Goal: Task Accomplishment & Management: Complete application form

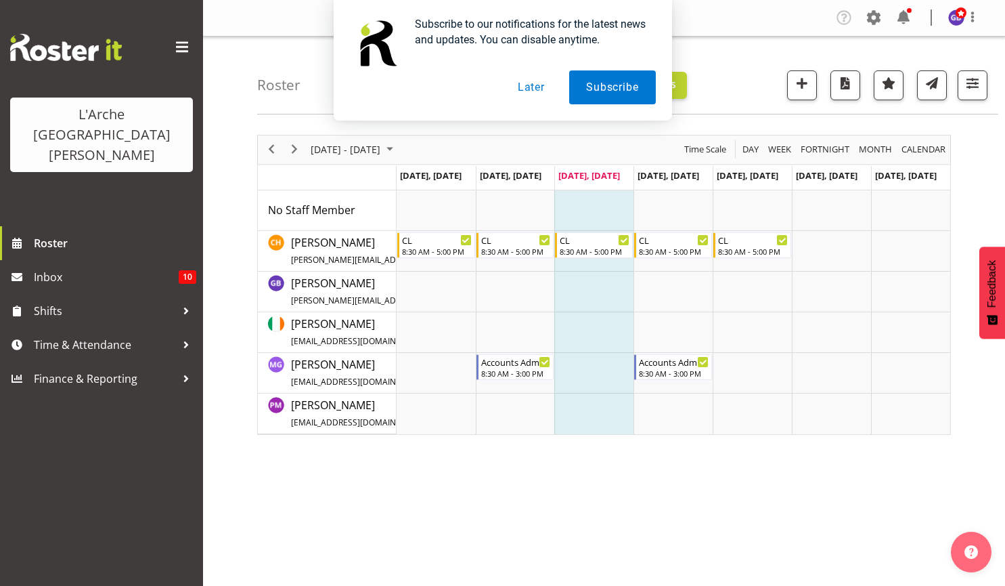
click at [528, 85] on button "Later" at bounding box center [531, 87] width 61 height 34
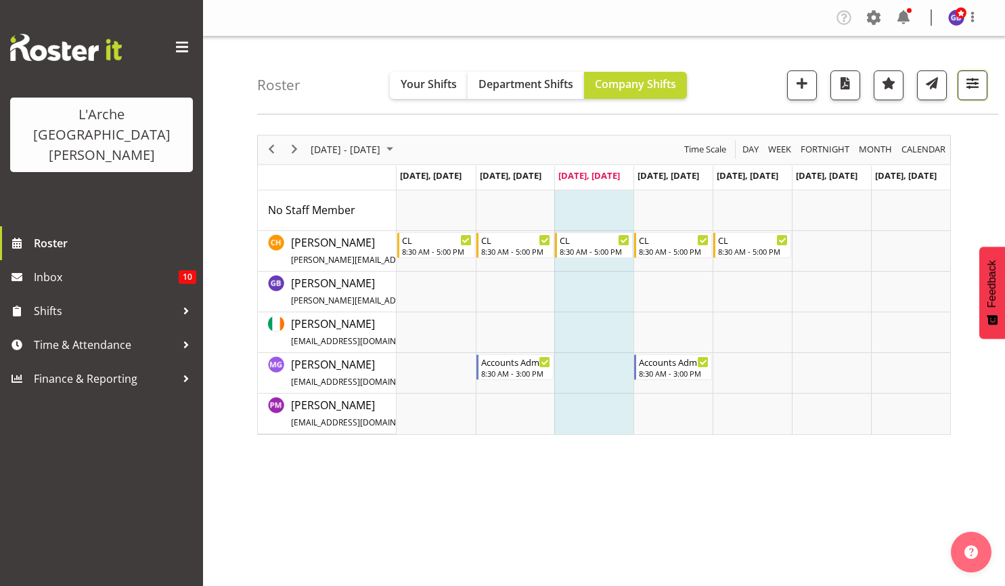
click at [972, 83] on span "button" at bounding box center [973, 83] width 18 height 18
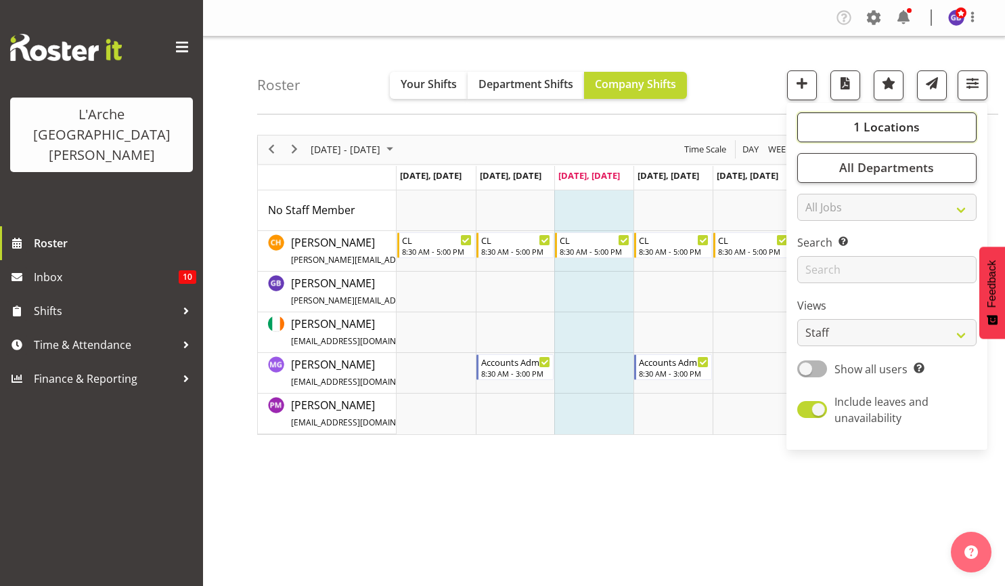
click at [866, 125] on span "1 Locations" at bounding box center [887, 126] width 66 height 16
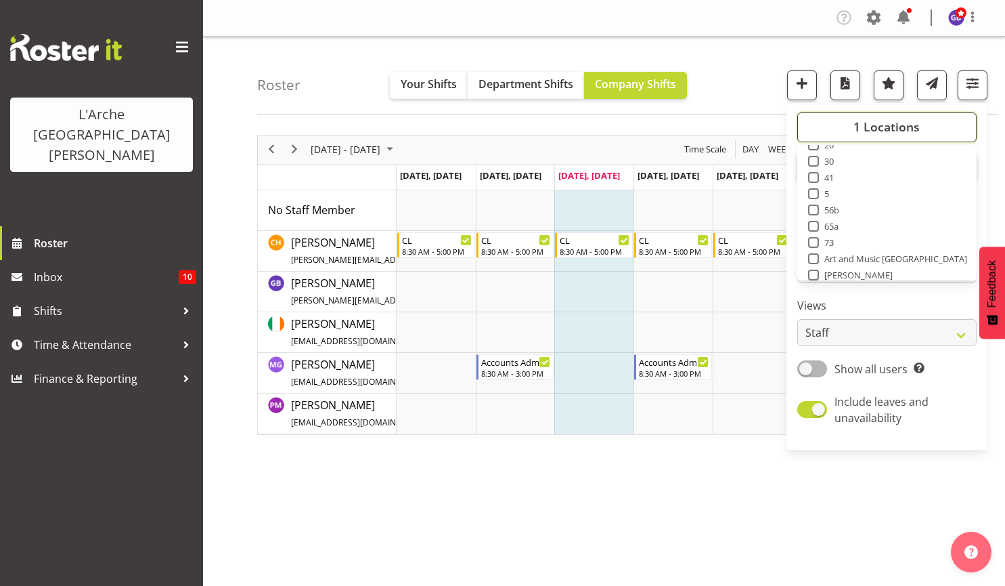
scroll to position [54, 0]
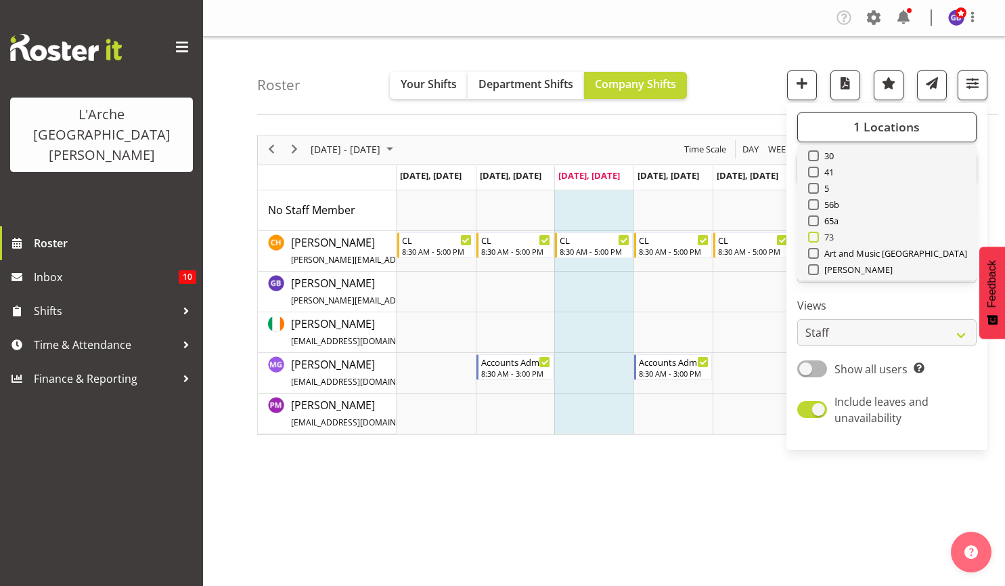
click at [813, 234] on span at bounding box center [813, 237] width 11 height 11
click at [813, 234] on input "73" at bounding box center [812, 236] width 9 height 9
checkbox input "true"
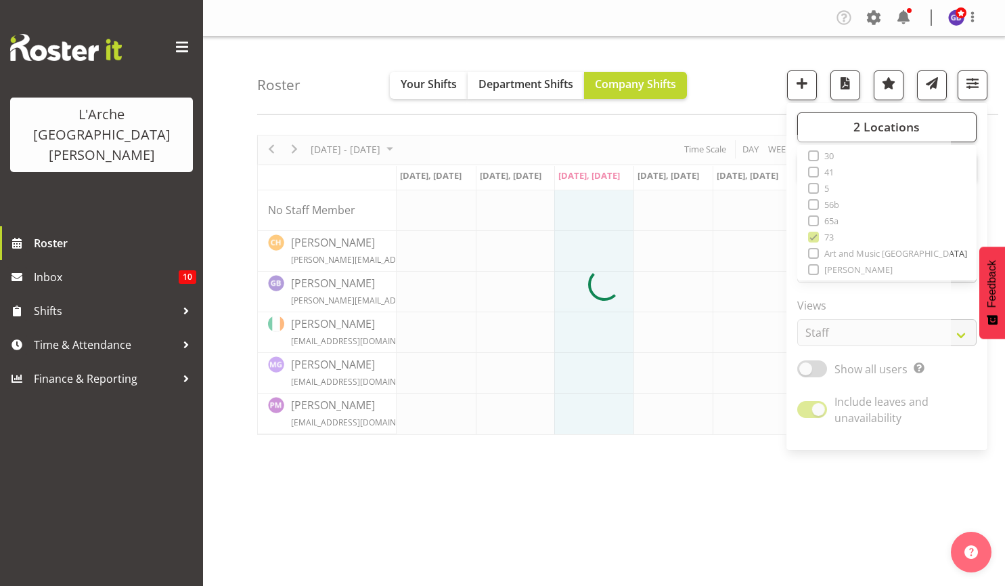
click at [724, 68] on div "Roster Your Shifts Department Shifts Company Shifts 2 Locations Clear 20 30 41 …" at bounding box center [627, 76] width 741 height 78
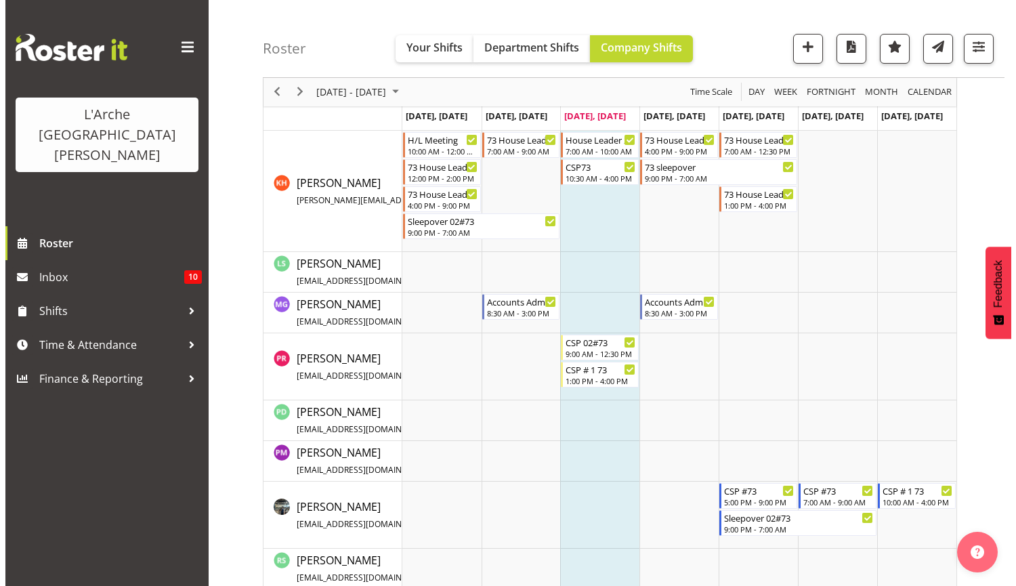
scroll to position [641, 0]
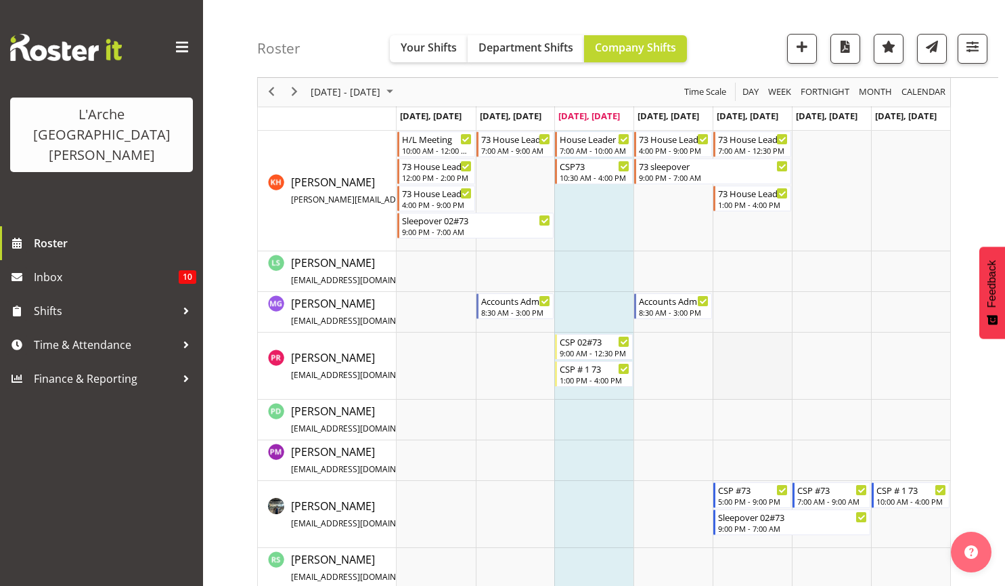
click at [735, 347] on td "Timeline Week of August 13, 2025" at bounding box center [752, 365] width 79 height 67
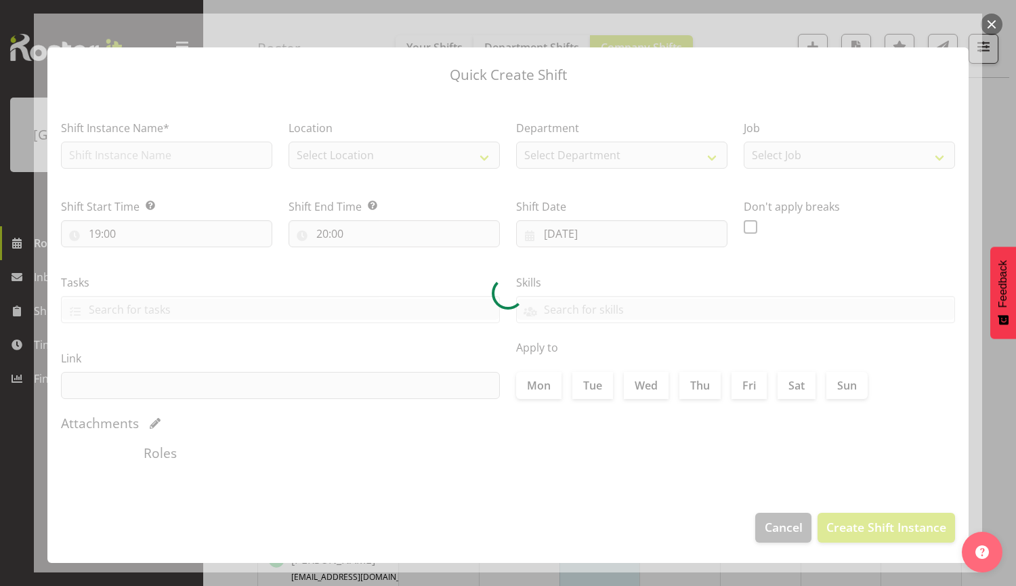
type input "15/08/2025"
checkbox input "true"
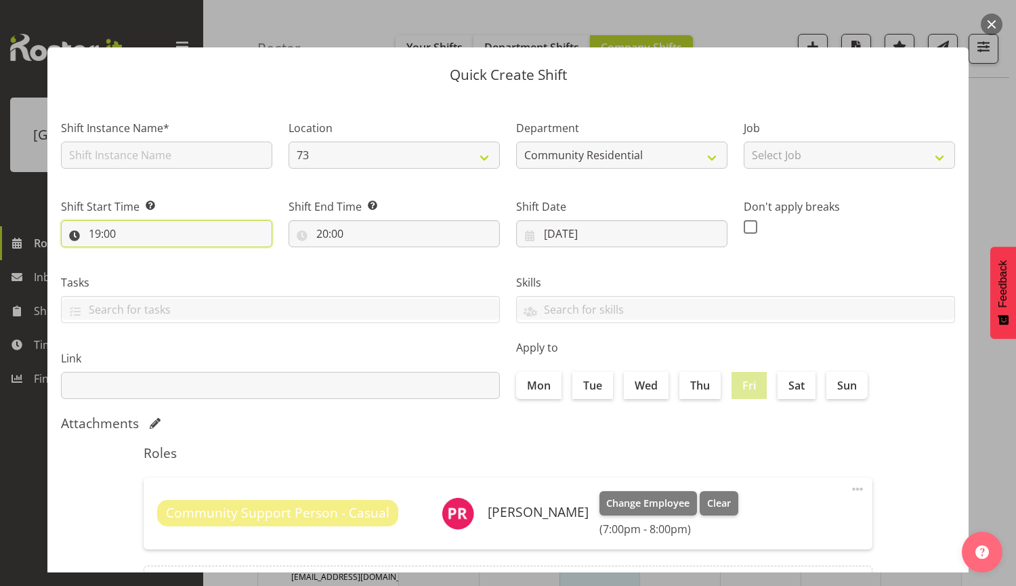
click at [178, 230] on input "19:00" at bounding box center [166, 233] width 211 height 27
click at [154, 261] on select "00 01 02 03 04 05 06 07 08 09 10 11 12 13 14 15 16 17 18 19 20 21 22 23" at bounding box center [153, 268] width 30 height 27
select select "9"
click at [138, 255] on select "00 01 02 03 04 05 06 07 08 09 10 11 12 13 14 15 16 17 18 19 20 21 22 23" at bounding box center [153, 268] width 30 height 27
type input "09:00"
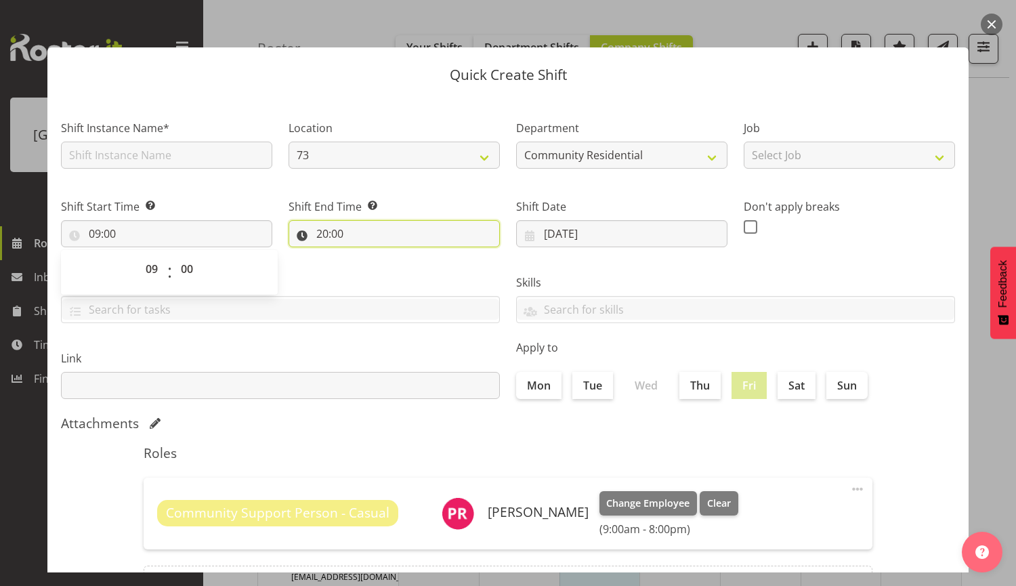
click at [360, 225] on input "20:00" at bounding box center [393, 233] width 211 height 27
click at [372, 267] on select "00 01 02 03 04 05 06 07 08 09 10 11 12 13 14 15 16 17 18 19 20 21 22 23" at bounding box center [381, 268] width 30 height 27
select select "13"
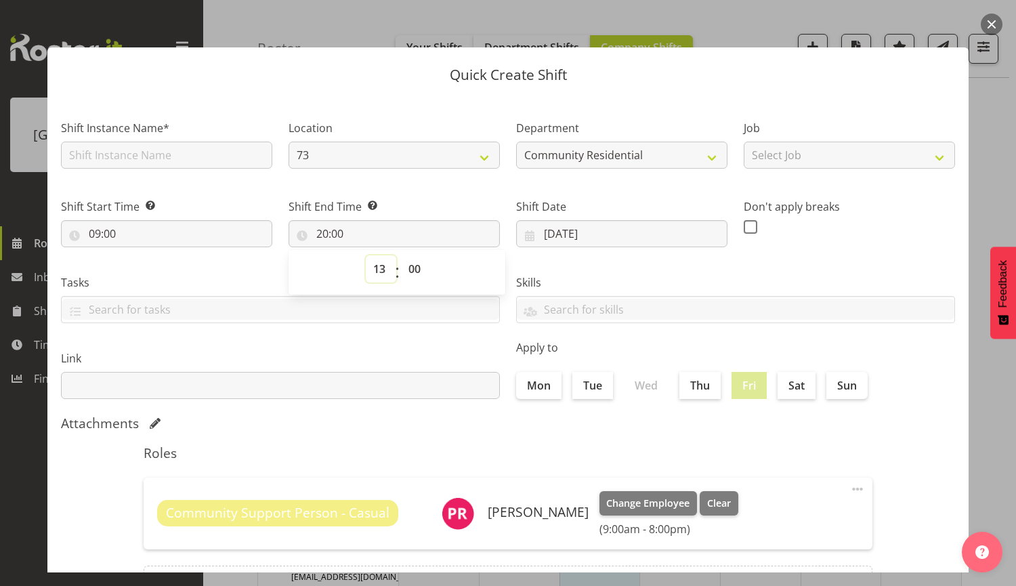
click at [366, 255] on select "00 01 02 03 04 05 06 07 08 09 10 11 12 13 14 15 16 17 18 19 20 21 22 23" at bounding box center [381, 268] width 30 height 27
type input "13:00"
click at [172, 150] on input "text" at bounding box center [166, 155] width 211 height 27
type input "CSP 01 #73"
click at [926, 152] on select "Select Job Accounts Admin Art Coordinator Community Leader Community Support Pe…" at bounding box center [848, 155] width 211 height 27
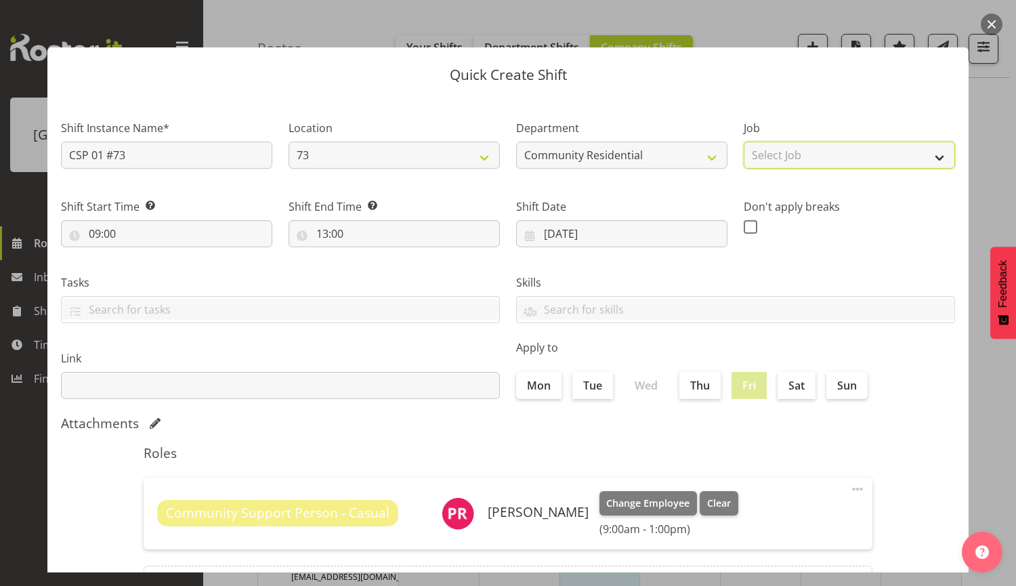
select select "3"
click at [743, 142] on select "Select Job Accounts Admin Art Coordinator Community Leader Community Support Pe…" at bounding box center [848, 155] width 211 height 27
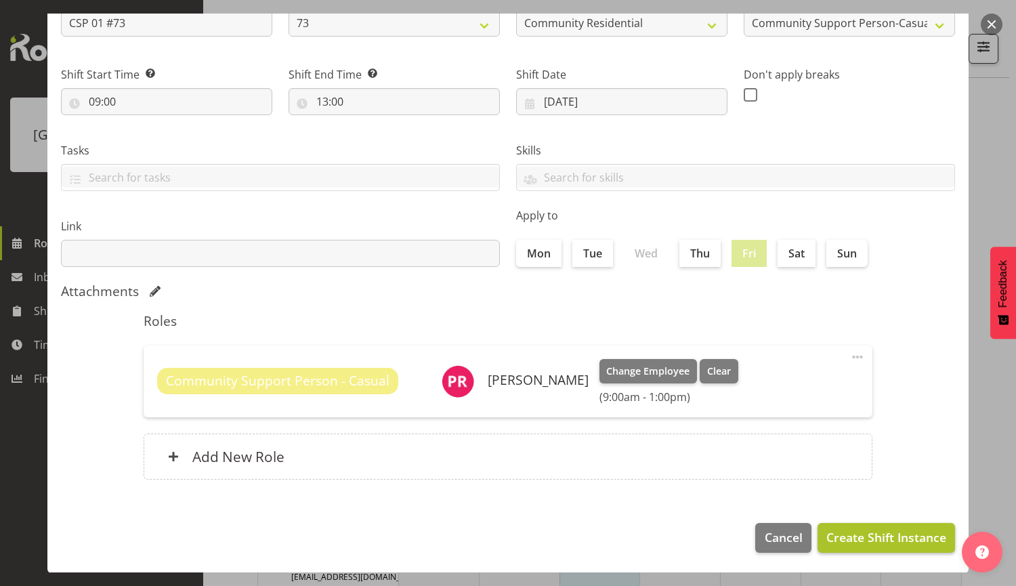
click at [863, 538] on span "Create Shift Instance" at bounding box center [886, 537] width 120 height 18
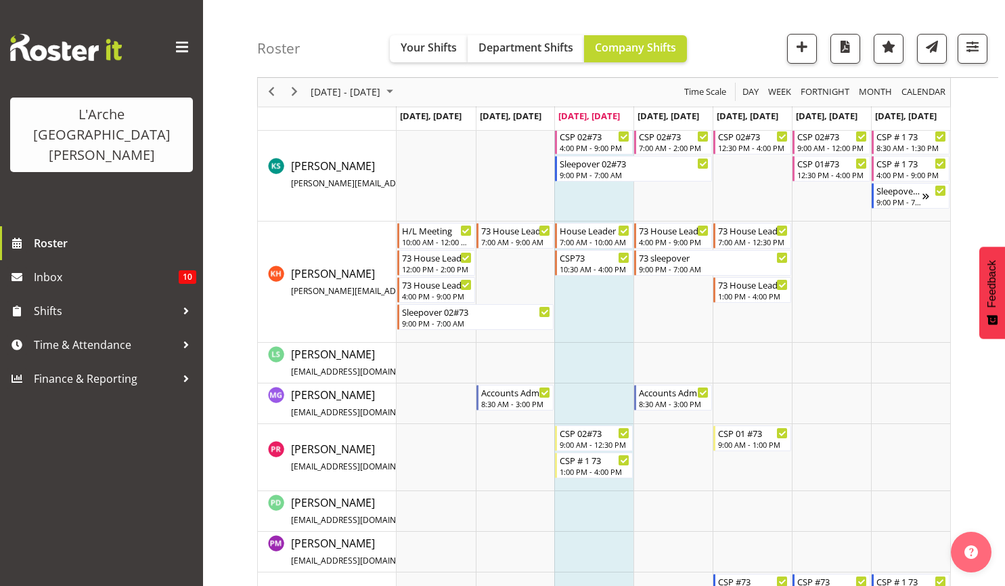
scroll to position [576, 0]
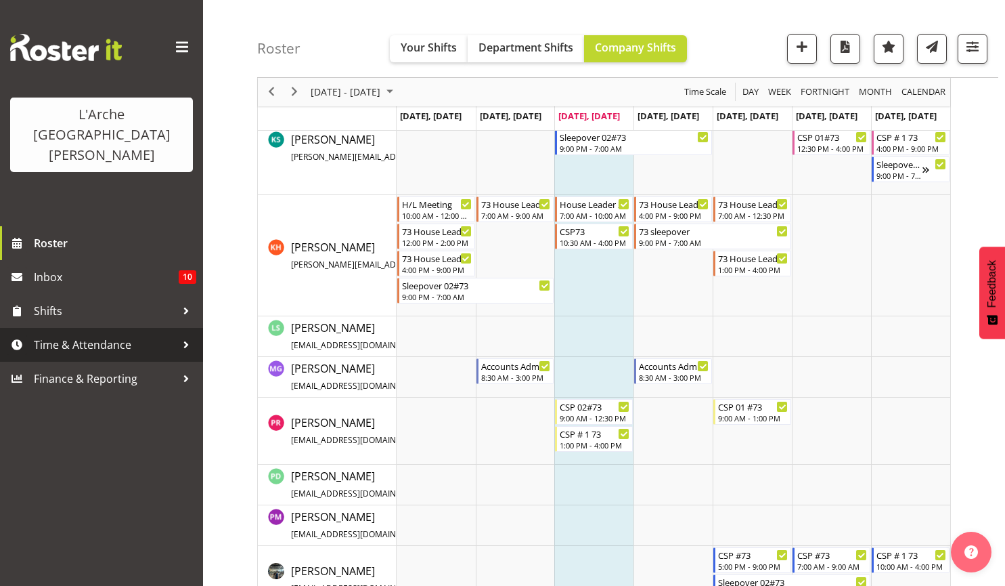
click at [69, 334] on span "Time & Attendance" at bounding box center [105, 344] width 142 height 20
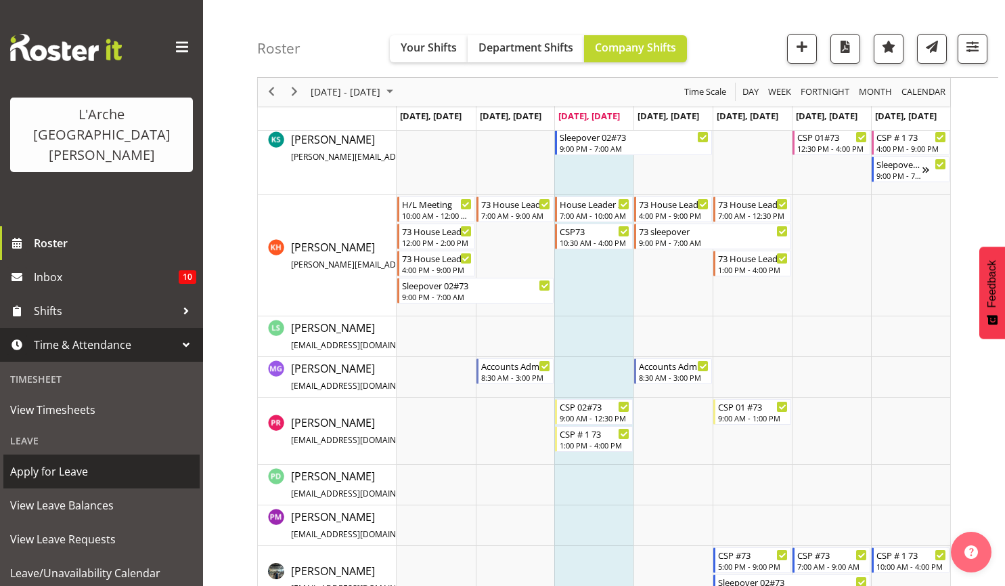
click at [50, 461] on span "Apply for Leave" at bounding box center [101, 471] width 183 height 20
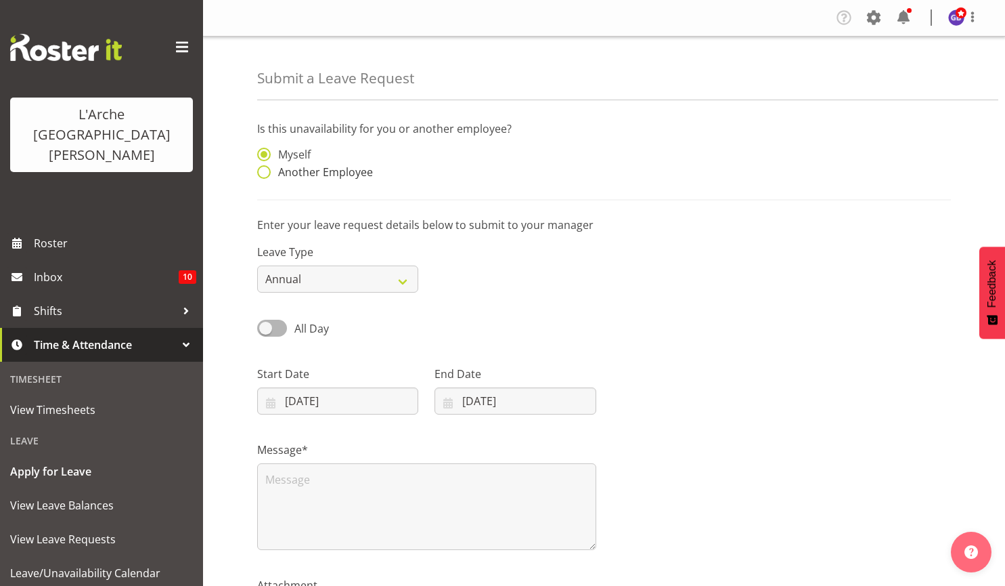
click at [263, 167] on span at bounding box center [264, 172] width 14 height 14
click at [263, 168] on input "Another Employee" at bounding box center [261, 172] width 9 height 9
radio input "true"
click at [449, 155] on input "text" at bounding box center [515, 161] width 161 height 27
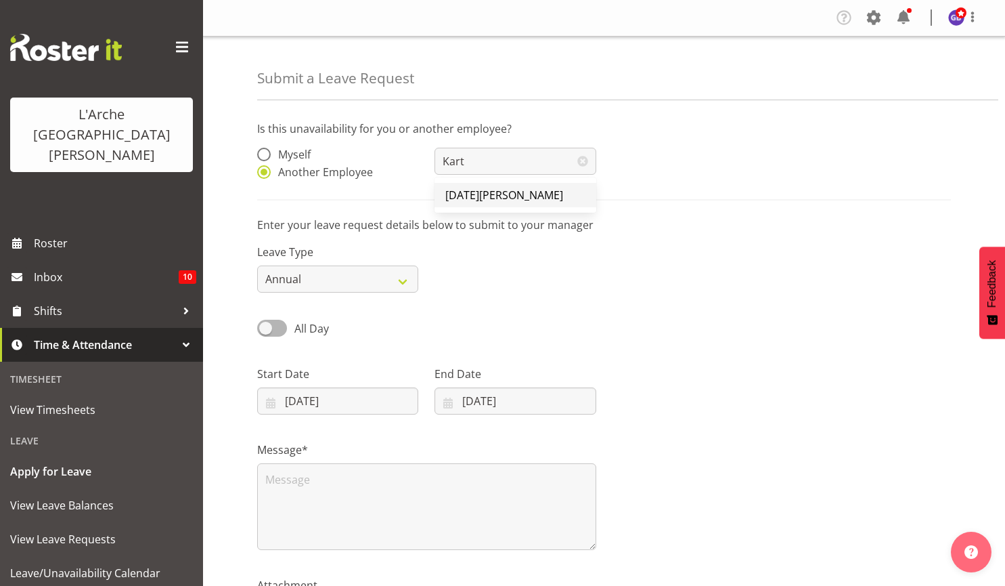
click at [467, 194] on span "[DATE][PERSON_NAME]" at bounding box center [505, 195] width 118 height 15
type input "[DATE][PERSON_NAME]"
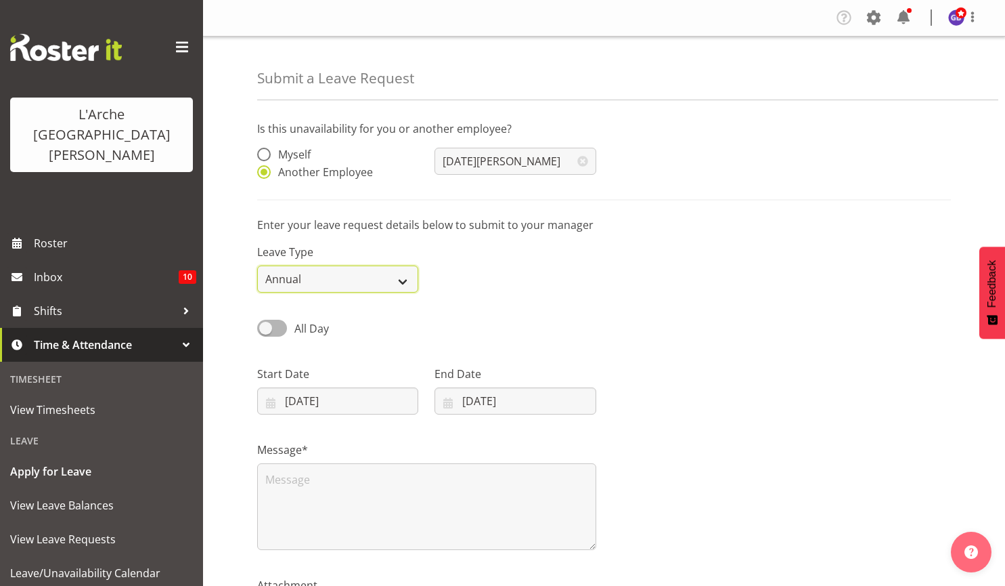
click at [403, 278] on select "Annual Sick Leave Without Pay Bereavement Domestic Violence Parental Jury Servi…" at bounding box center [337, 278] width 161 height 27
select select "Leave Without Pay"
click at [257, 265] on select "Annual Sick Leave Without Pay Bereavement Domestic Violence Parental Jury Servi…" at bounding box center [337, 278] width 161 height 27
click at [306, 394] on input "13/08/2025" at bounding box center [337, 400] width 161 height 27
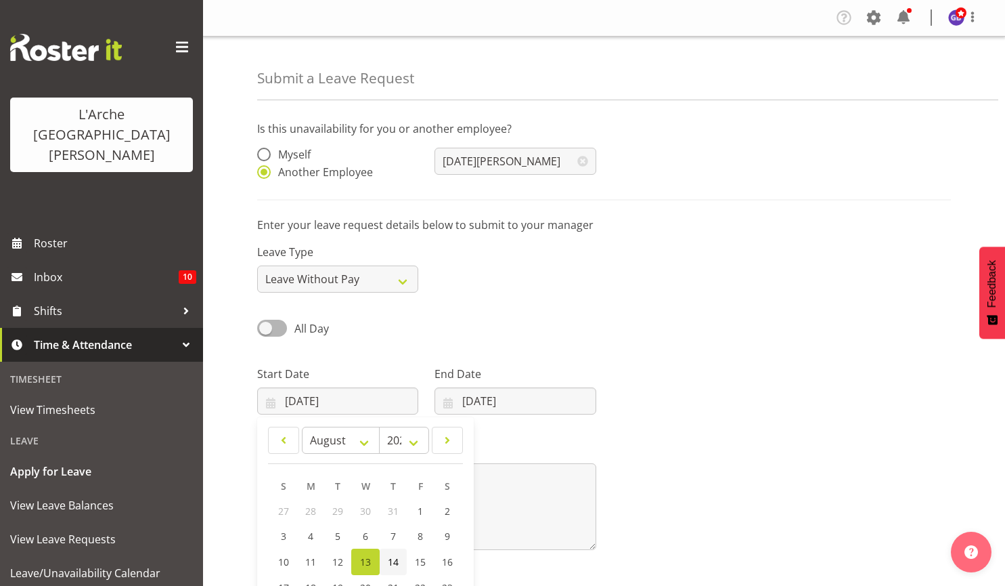
click at [393, 557] on span "14" at bounding box center [393, 561] width 11 height 13
type input "14/08/2025"
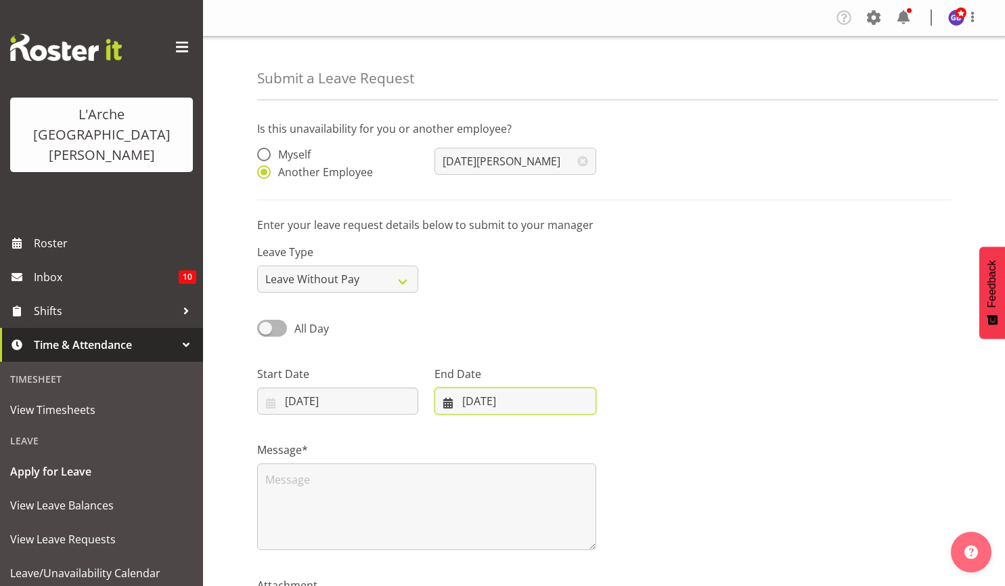
click at [507, 395] on input "13/08/2025" at bounding box center [515, 400] width 161 height 27
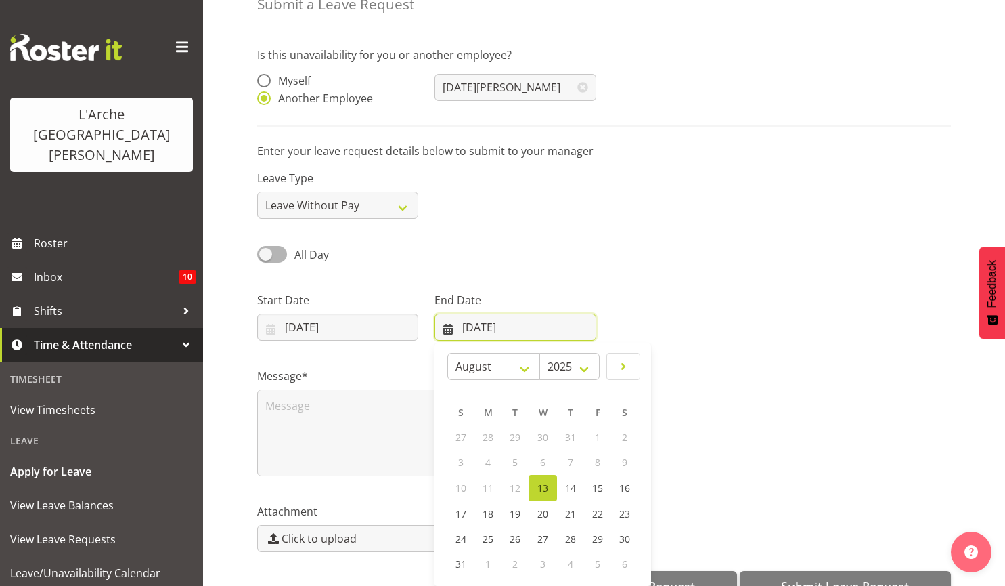
scroll to position [109, 0]
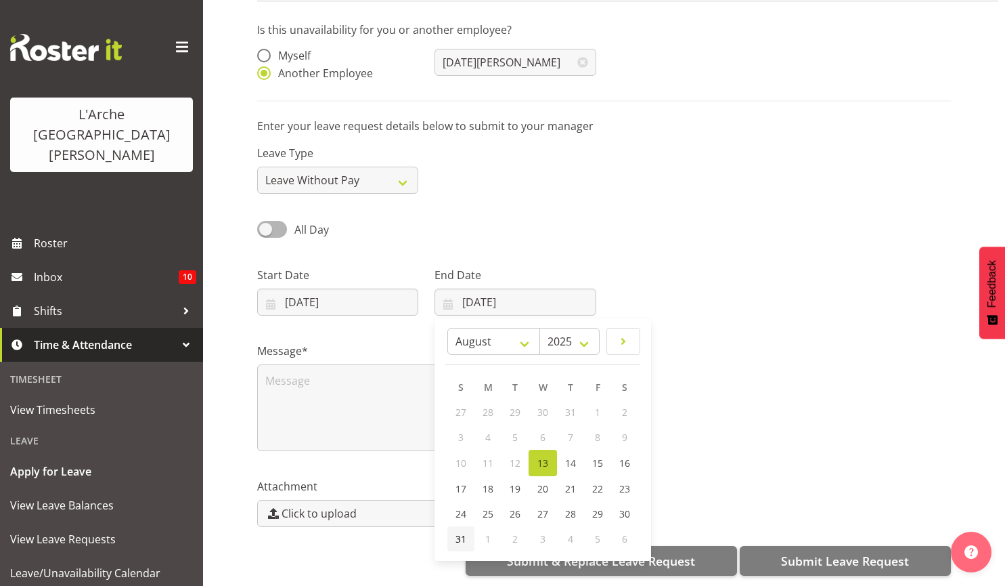
click at [458, 532] on span "31" at bounding box center [461, 538] width 11 height 13
type input "31/08/2025"
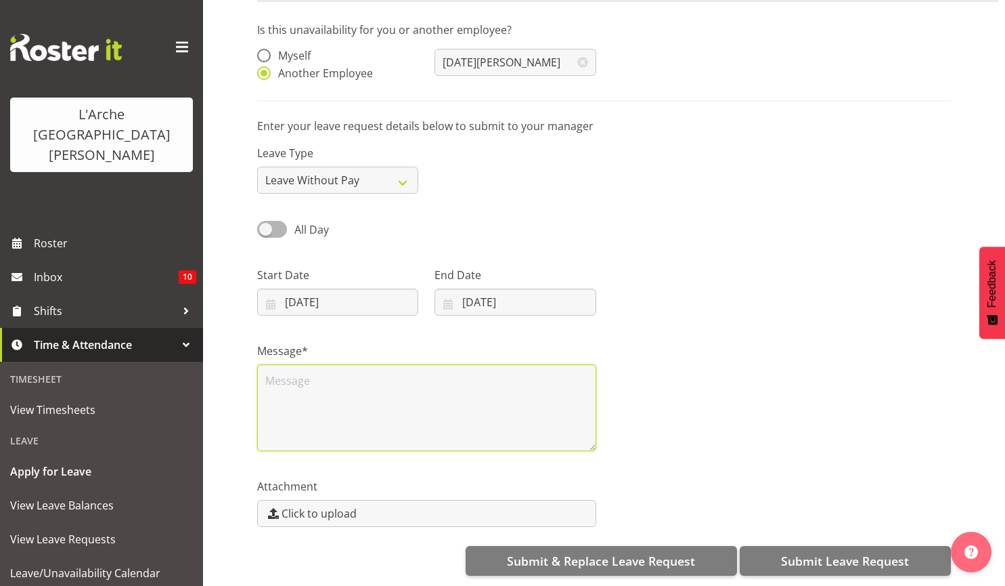
click at [275, 370] on textarea at bounding box center [426, 407] width 339 height 87
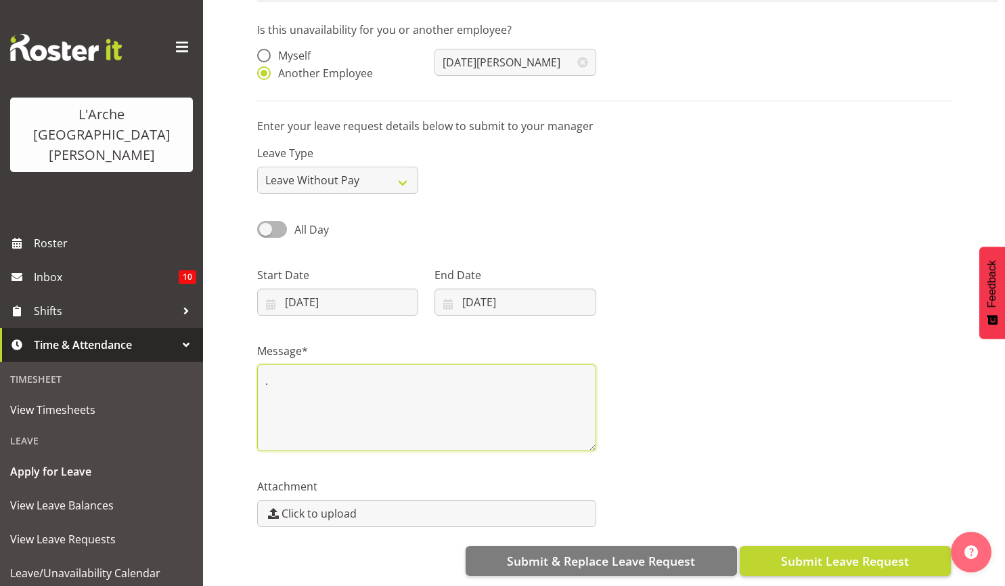
type textarea "."
click at [840, 552] on span "Submit Leave Request" at bounding box center [845, 561] width 128 height 18
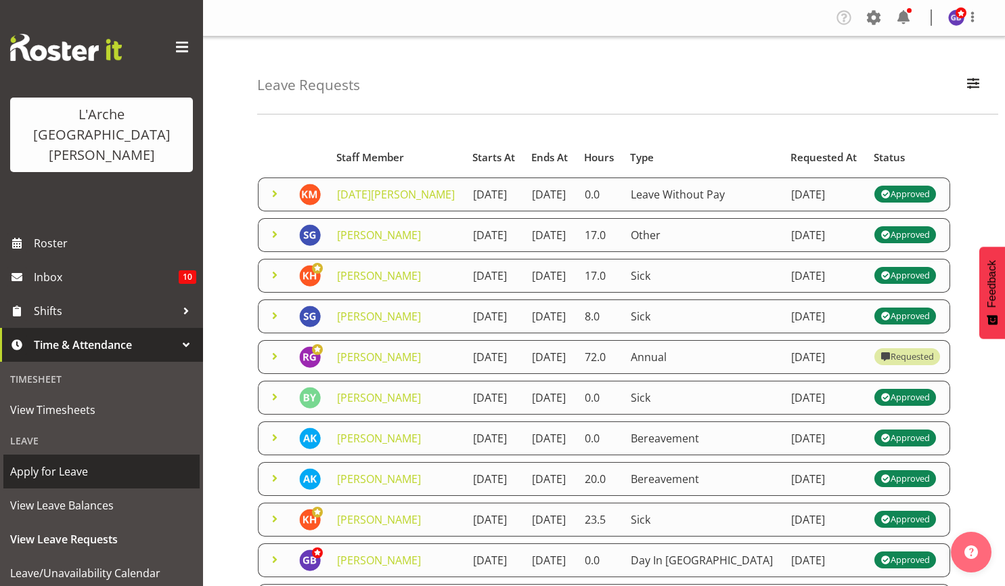
click at [59, 461] on span "Apply for Leave" at bounding box center [101, 471] width 183 height 20
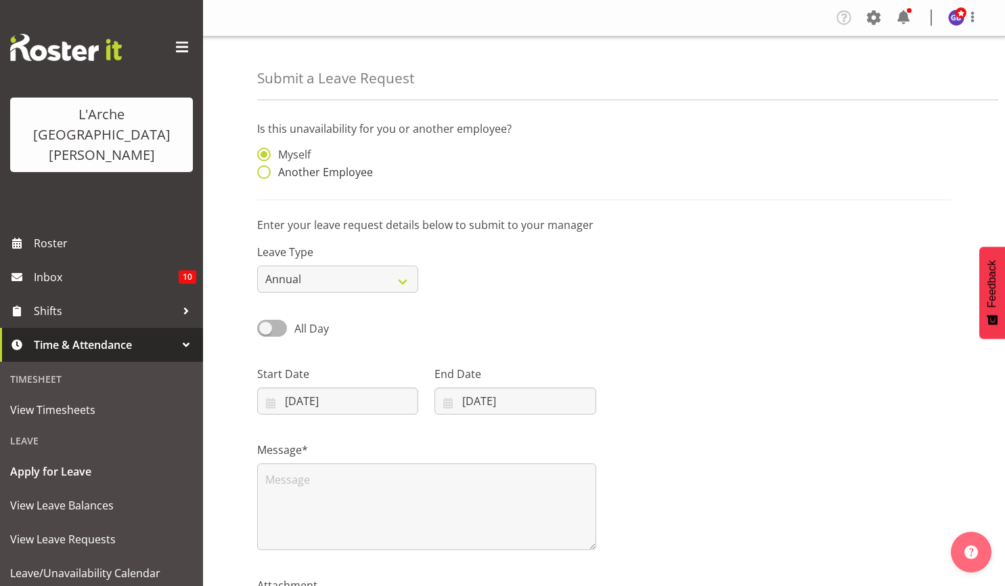
click at [263, 171] on span at bounding box center [264, 172] width 14 height 14
click at [263, 171] on input "Another Employee" at bounding box center [261, 172] width 9 height 9
radio input "true"
click at [450, 156] on input "text" at bounding box center [515, 161] width 161 height 27
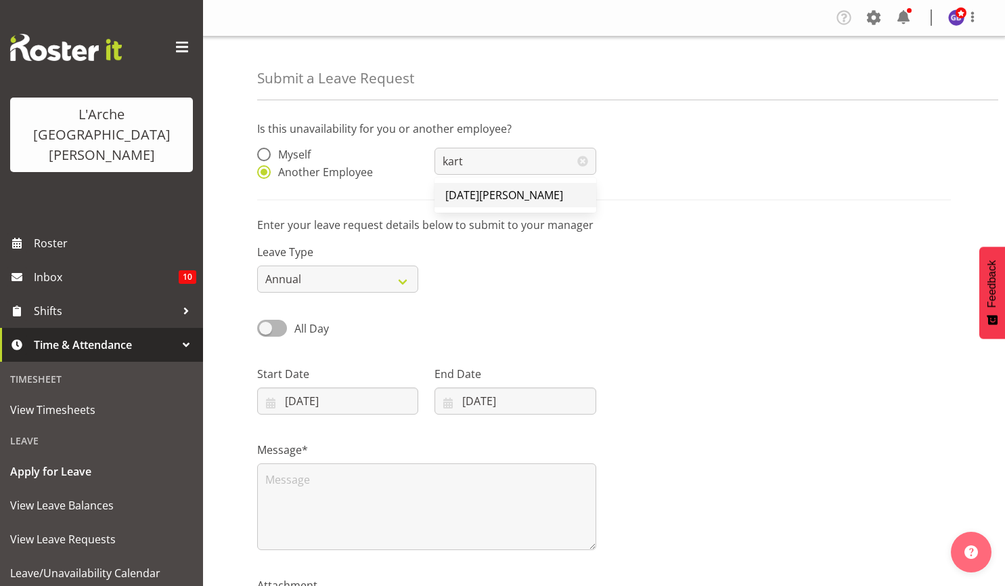
click at [464, 192] on span "[DATE][PERSON_NAME]" at bounding box center [505, 195] width 118 height 15
type input "[DATE][PERSON_NAME]"
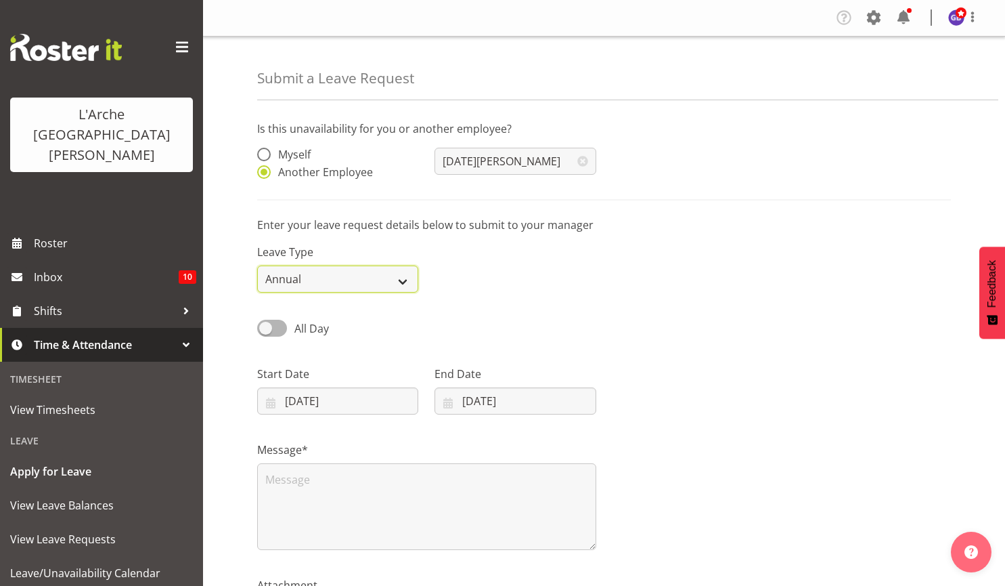
click at [402, 278] on select "Annual Sick Leave Without Pay Bereavement Domestic Violence Parental Jury Servi…" at bounding box center [337, 278] width 161 height 27
select select "Leave Without Pay"
click at [257, 265] on select "Annual Sick Leave Without Pay Bereavement Domestic Violence Parental Jury Servi…" at bounding box center [337, 278] width 161 height 27
click at [302, 395] on input "13/08/2025" at bounding box center [337, 400] width 161 height 27
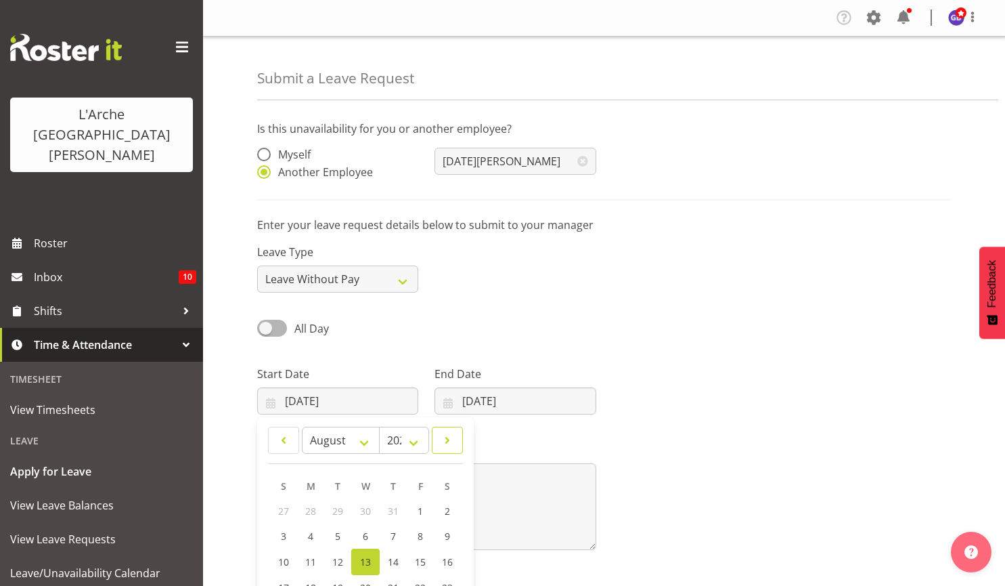
click at [447, 432] on span at bounding box center [448, 440] width 14 height 16
select select "8"
click at [366, 535] on span "10" at bounding box center [365, 535] width 11 height 13
type input "10/09/2025"
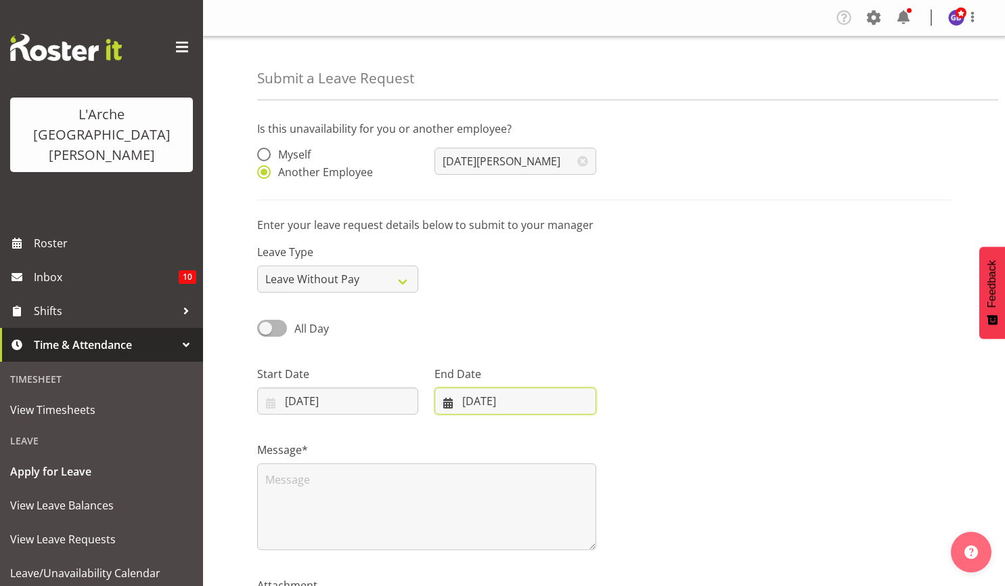
click at [492, 397] on input "13/08/2025" at bounding box center [515, 400] width 161 height 27
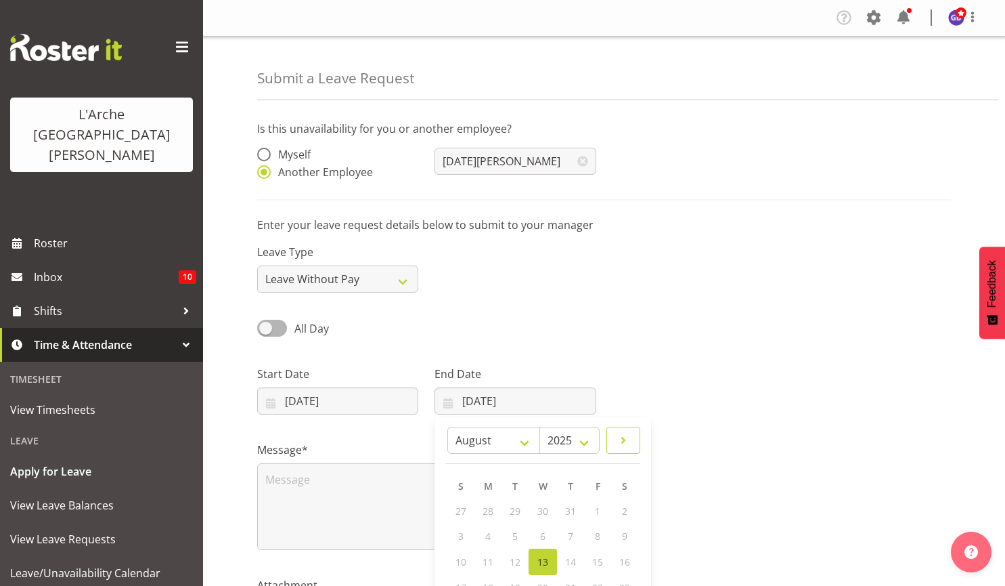
click at [622, 435] on span at bounding box center [623, 440] width 16 height 16
select select "8"
click at [543, 534] on span "10" at bounding box center [543, 535] width 11 height 13
type input "10/09/2025"
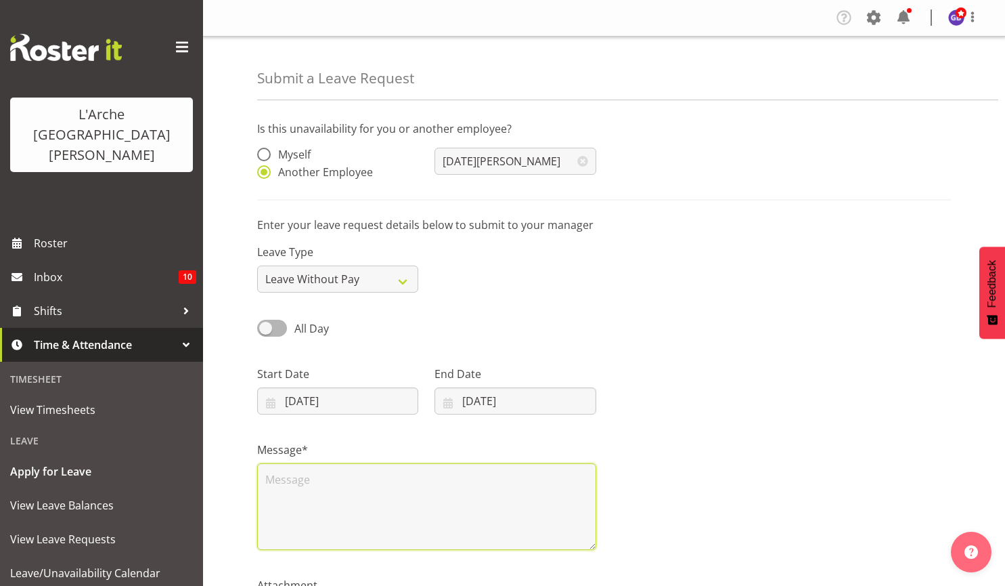
click at [267, 480] on textarea at bounding box center [426, 506] width 339 height 87
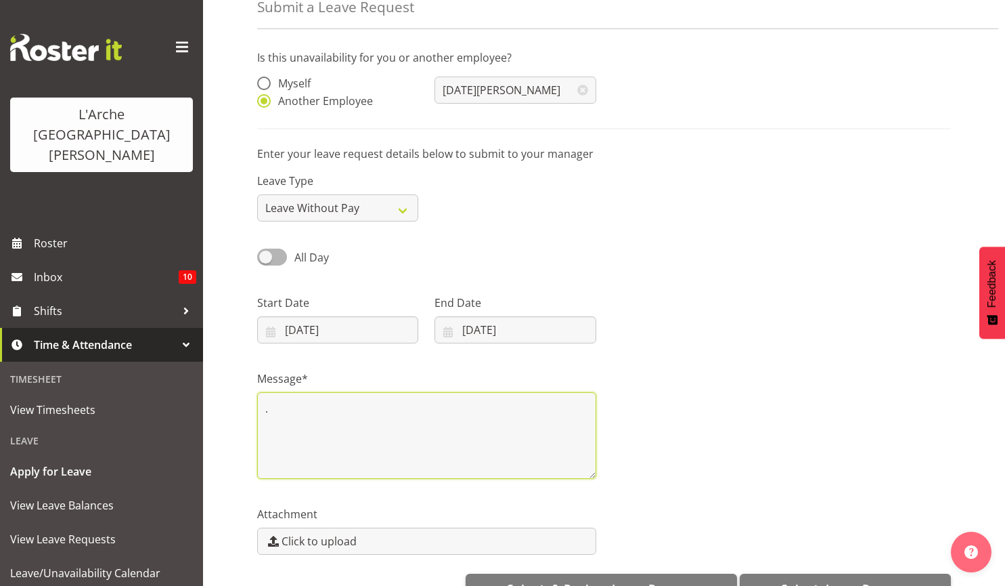
scroll to position [109, 0]
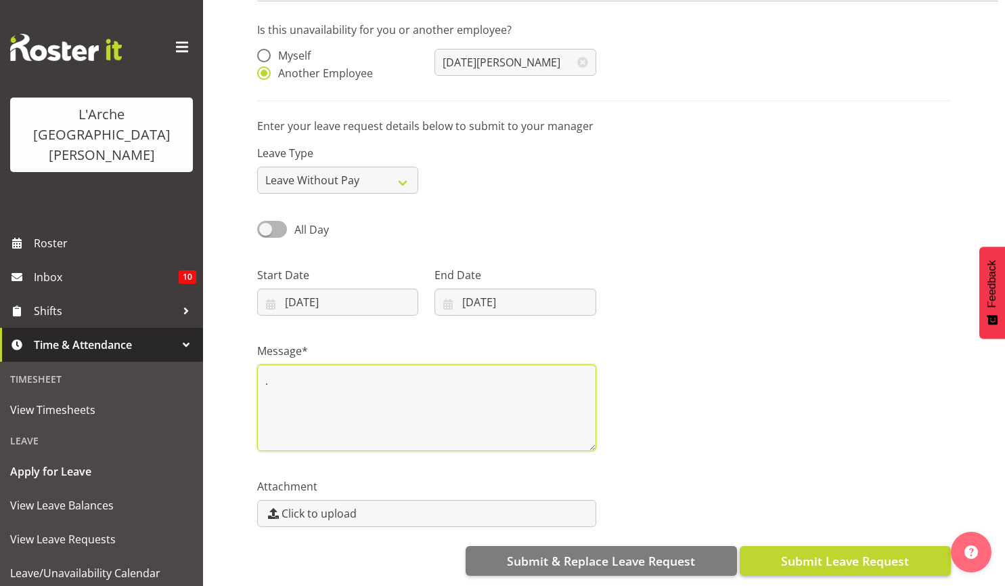
type textarea "."
click at [831, 552] on span "Submit Leave Request" at bounding box center [845, 561] width 128 height 18
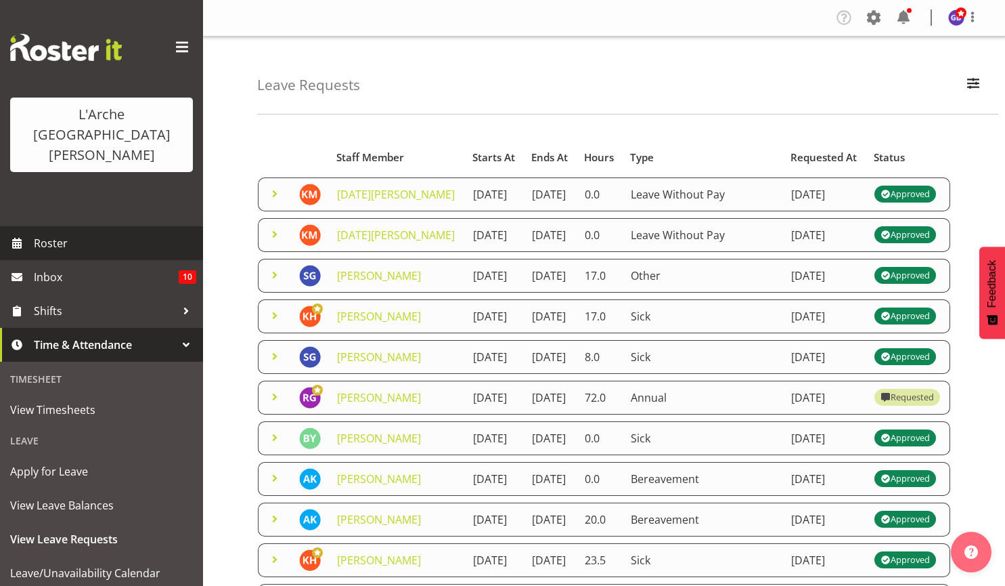
click at [53, 233] on span "Roster" at bounding box center [115, 243] width 162 height 20
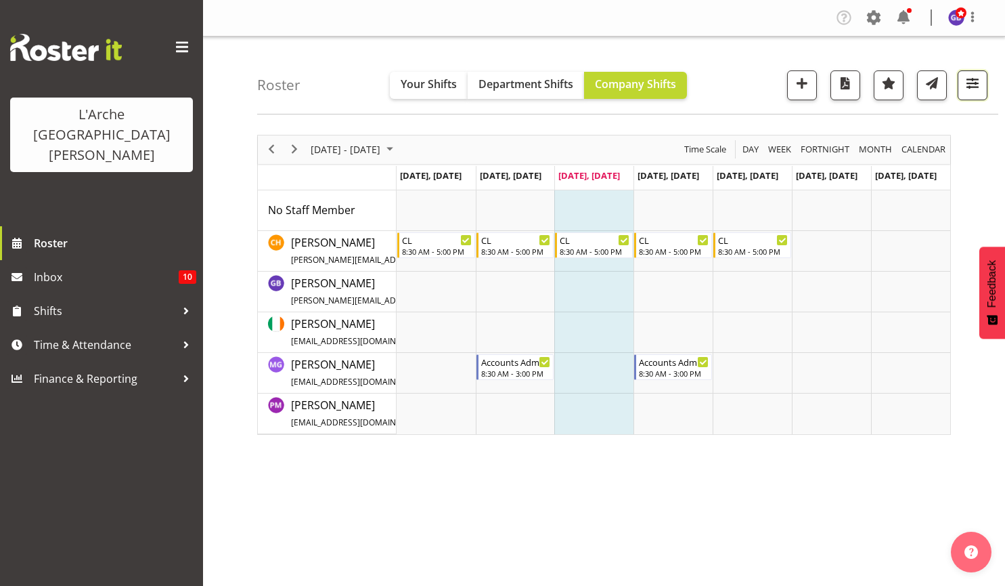
click at [974, 79] on span "button" at bounding box center [973, 83] width 18 height 18
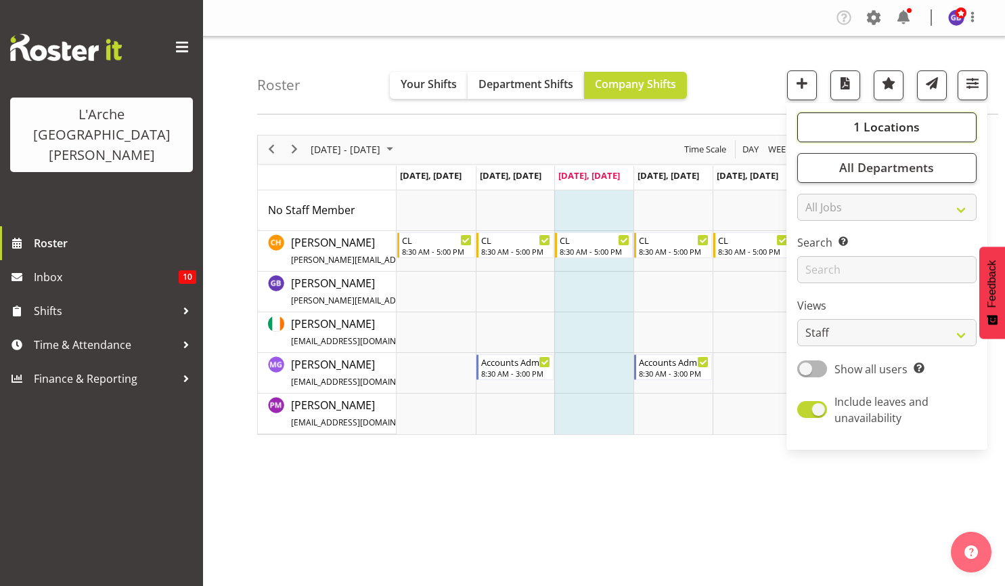
click at [881, 123] on span "1 Locations" at bounding box center [887, 126] width 66 height 16
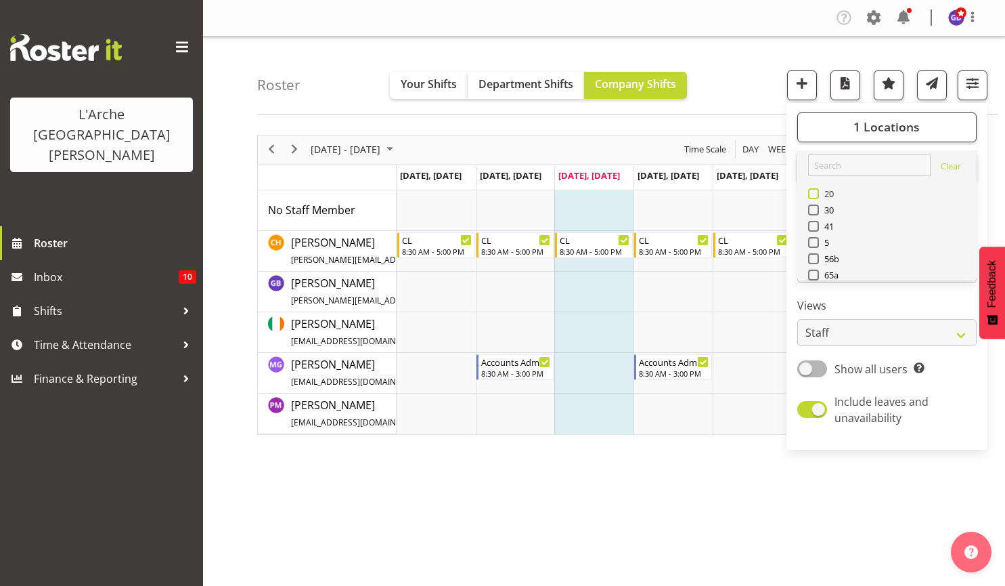
click at [815, 190] on span at bounding box center [813, 193] width 11 height 11
click at [815, 190] on input "20" at bounding box center [812, 193] width 9 height 9
checkbox input "true"
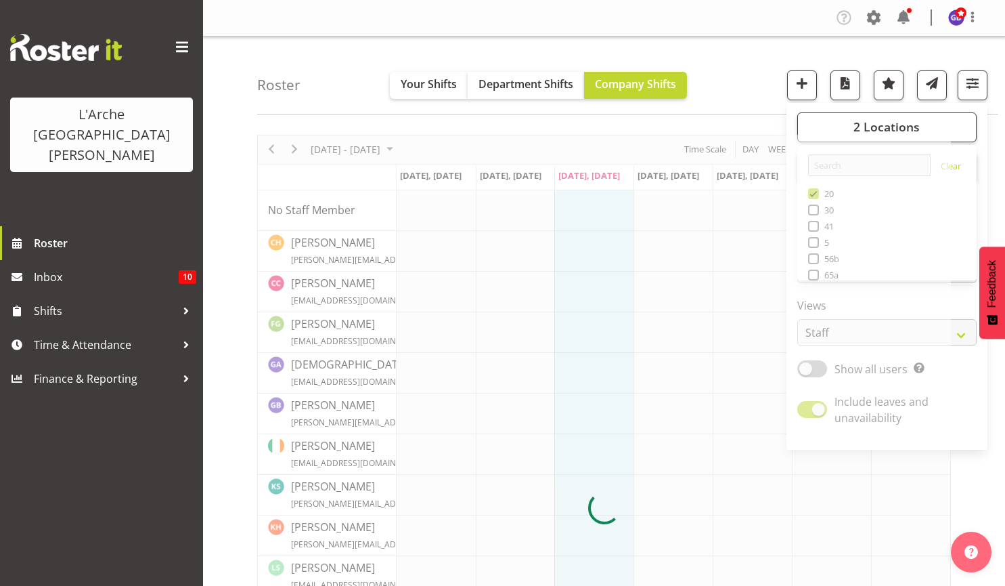
click at [815, 241] on div at bounding box center [604, 508] width 694 height 747
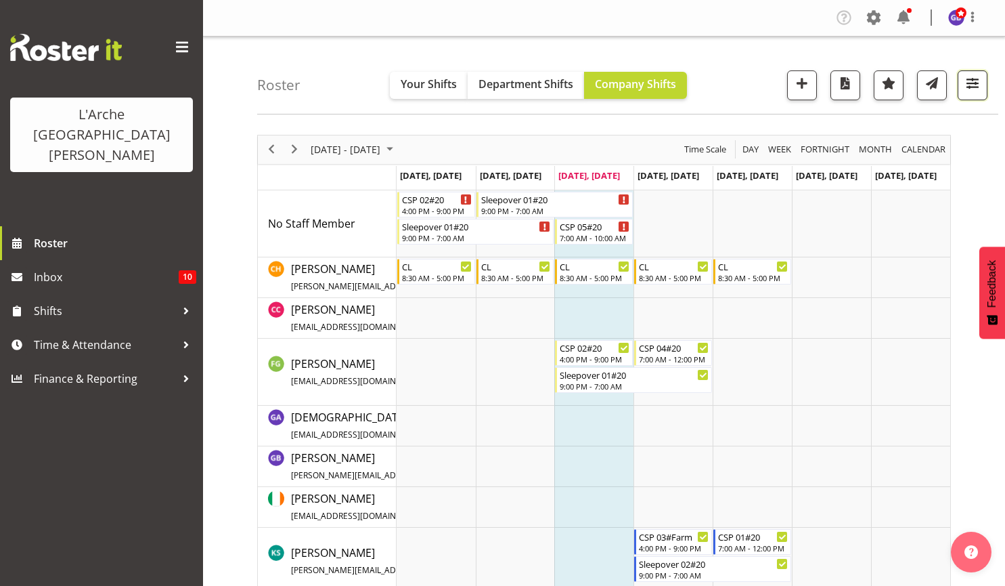
click at [969, 84] on span "button" at bounding box center [973, 83] width 18 height 18
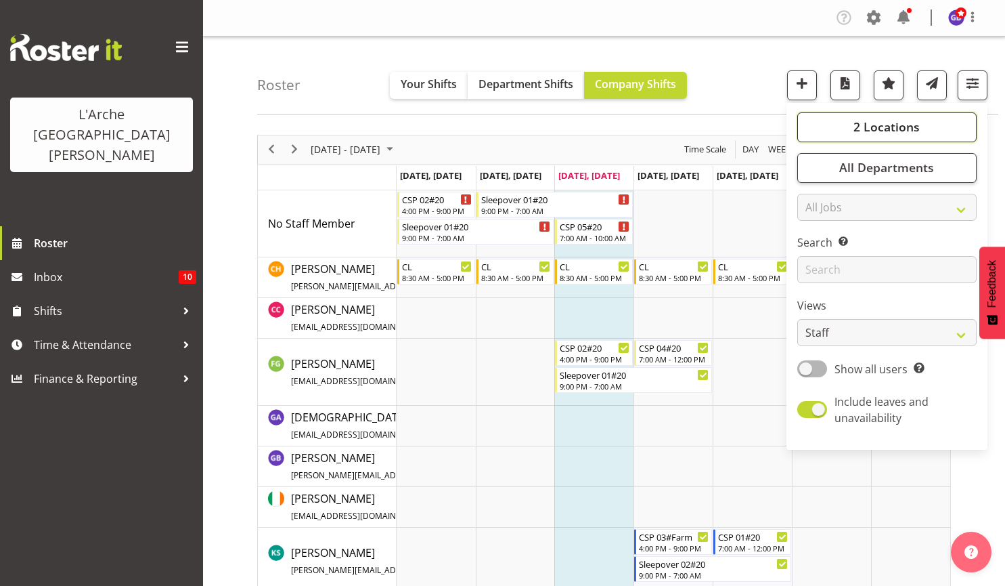
click at [890, 127] on span "2 Locations" at bounding box center [887, 126] width 66 height 16
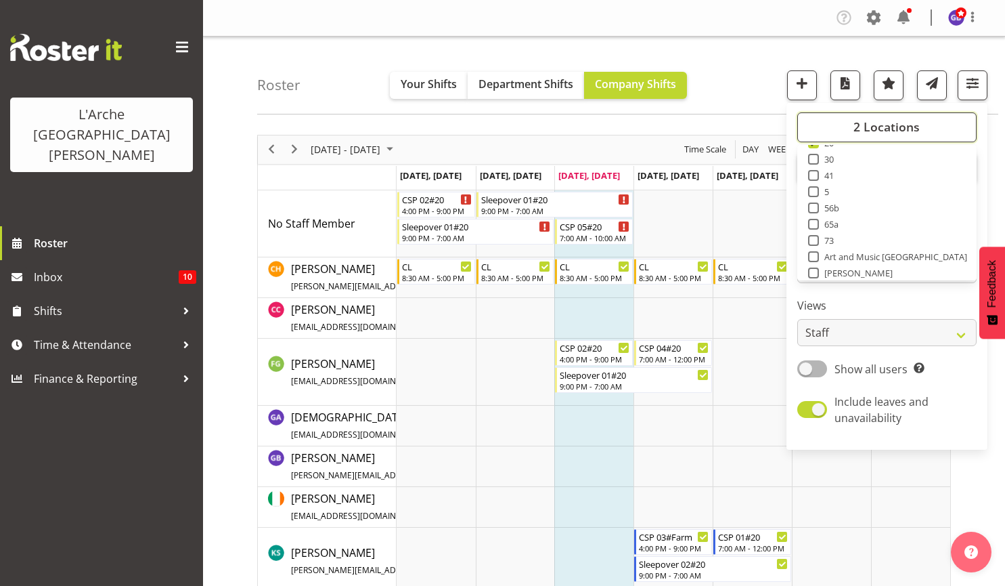
scroll to position [54, 0]
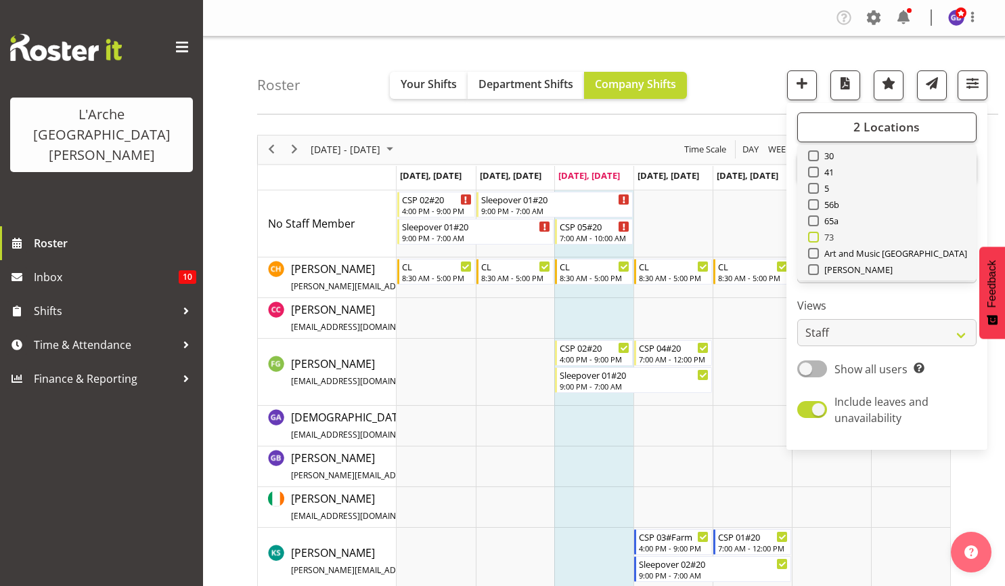
click at [813, 236] on span at bounding box center [813, 237] width 11 height 11
click at [813, 236] on input "73" at bounding box center [812, 236] width 9 height 9
checkbox input "true"
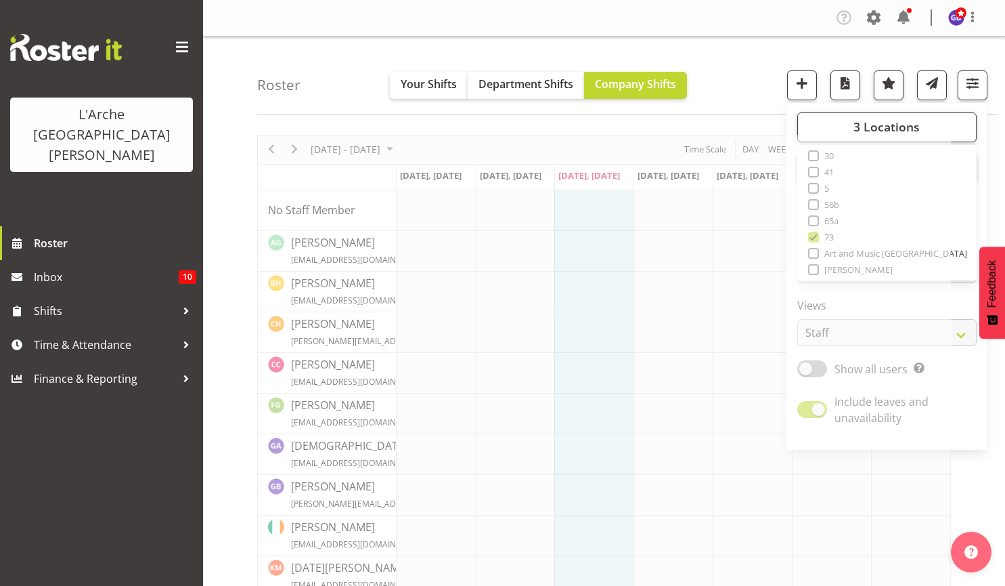
click at [708, 62] on div "Roster Your Shifts Department Shifts Company Shifts 3 Locations Clear 20 30 41 …" at bounding box center [627, 76] width 741 height 78
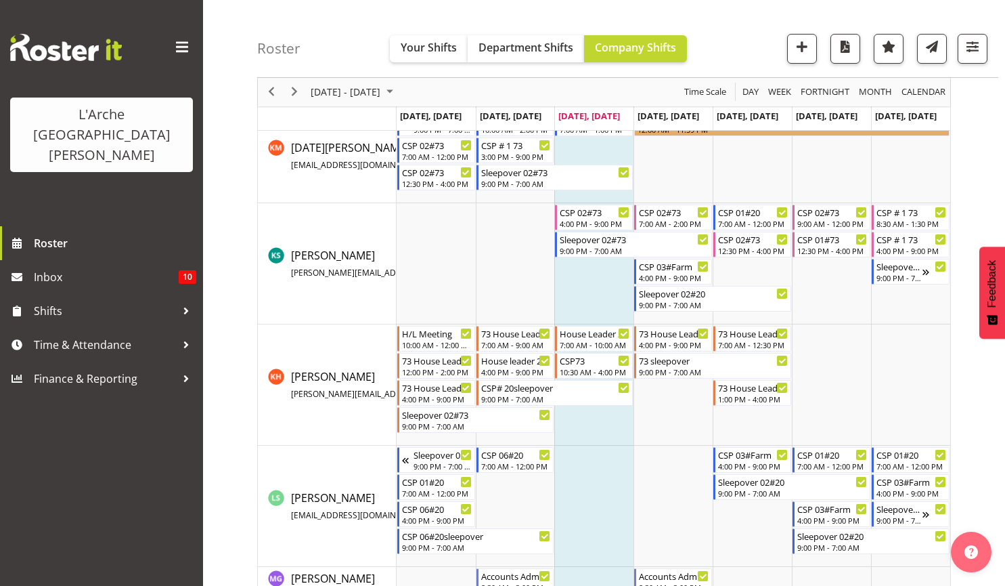
scroll to position [554, 0]
click at [974, 43] on span "button" at bounding box center [973, 47] width 18 height 18
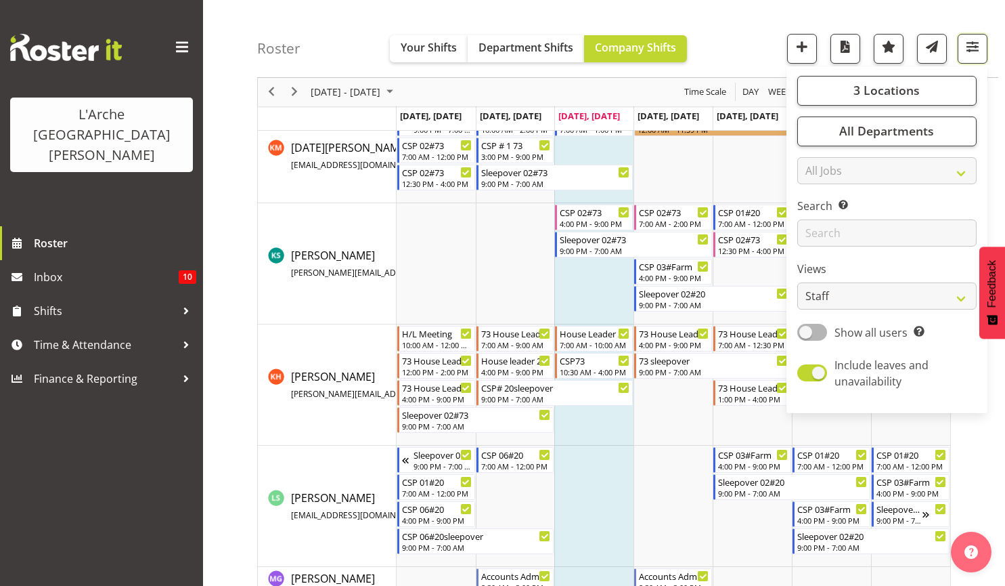
click at [739, 37] on div "Roster Your Shifts Department Shifts Company Shifts 3 Locations Clear 20 30 41 …" at bounding box center [627, 39] width 741 height 78
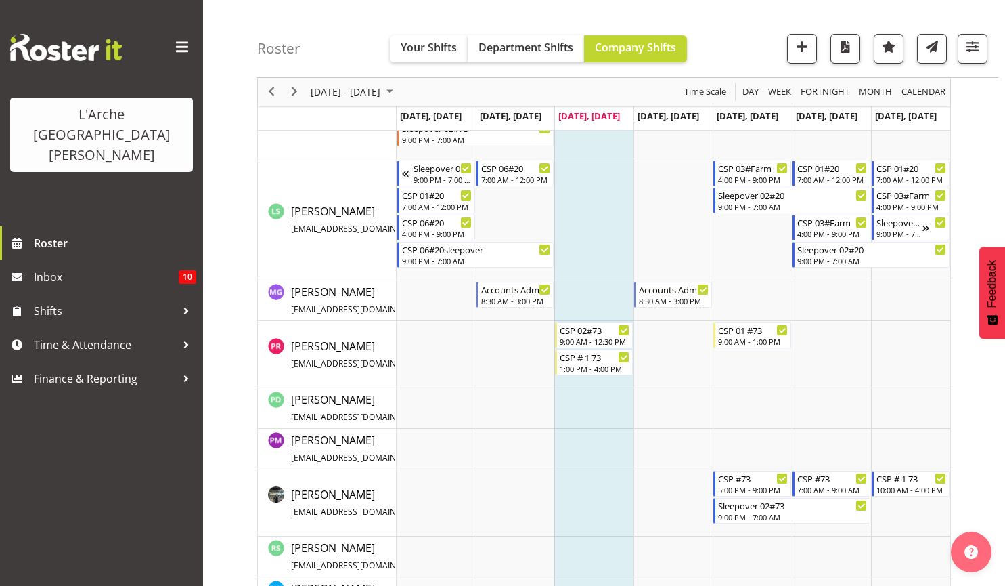
scroll to position [851, 0]
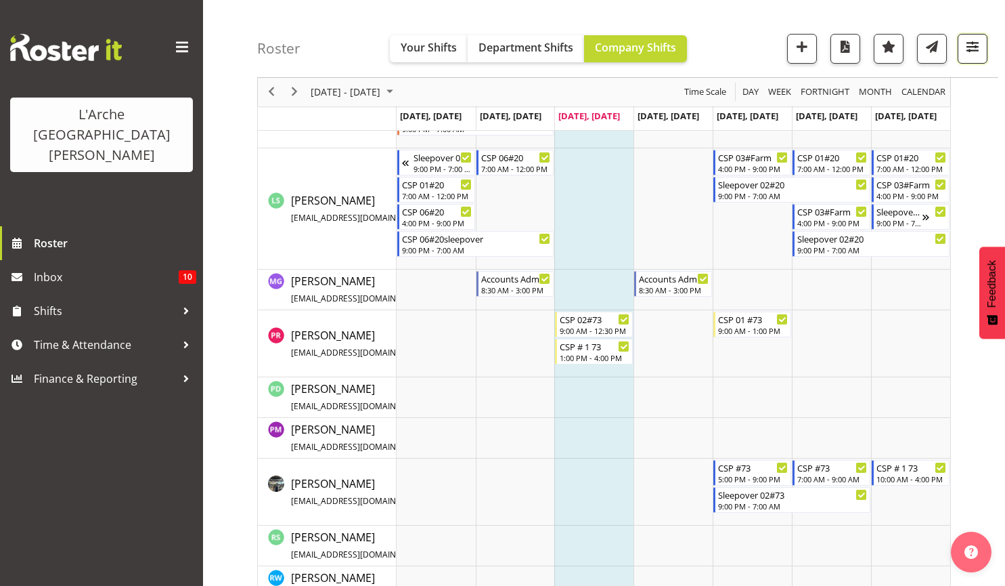
click at [971, 39] on span "button" at bounding box center [973, 47] width 18 height 18
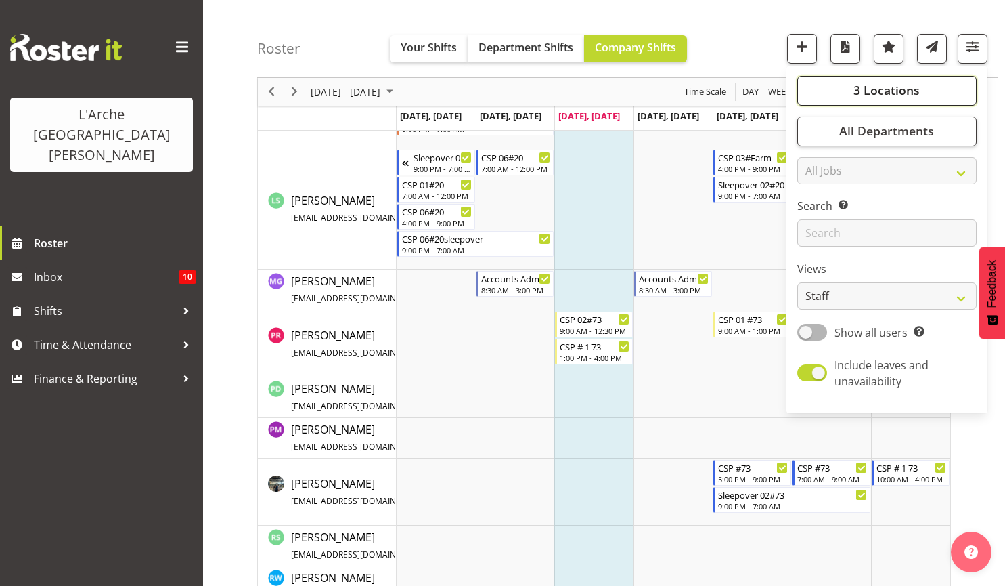
click at [866, 90] on span "3 Locations" at bounding box center [887, 91] width 66 height 16
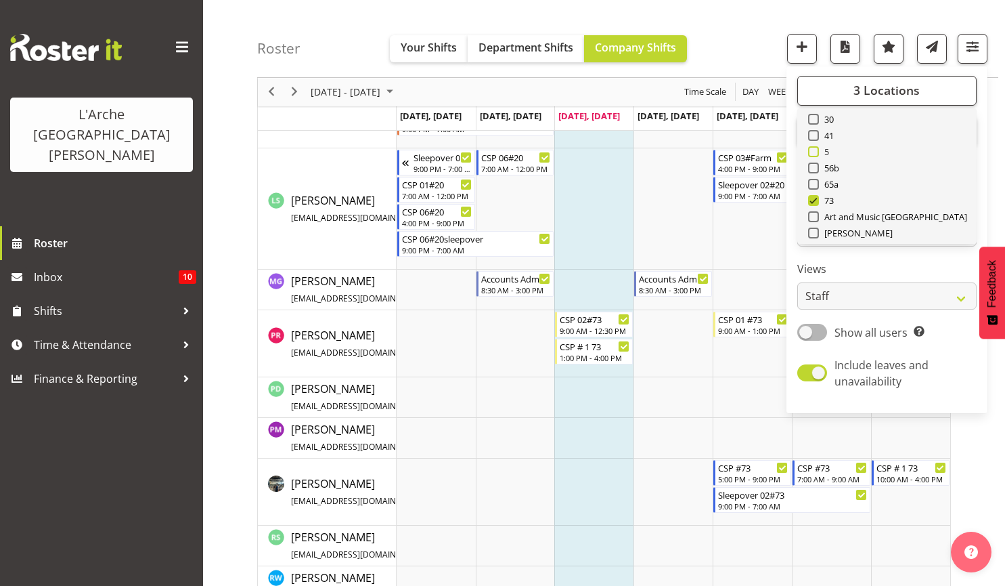
click at [815, 151] on span at bounding box center [813, 151] width 11 height 11
click at [815, 151] on input "5" at bounding box center [812, 152] width 9 height 9
checkbox input "true"
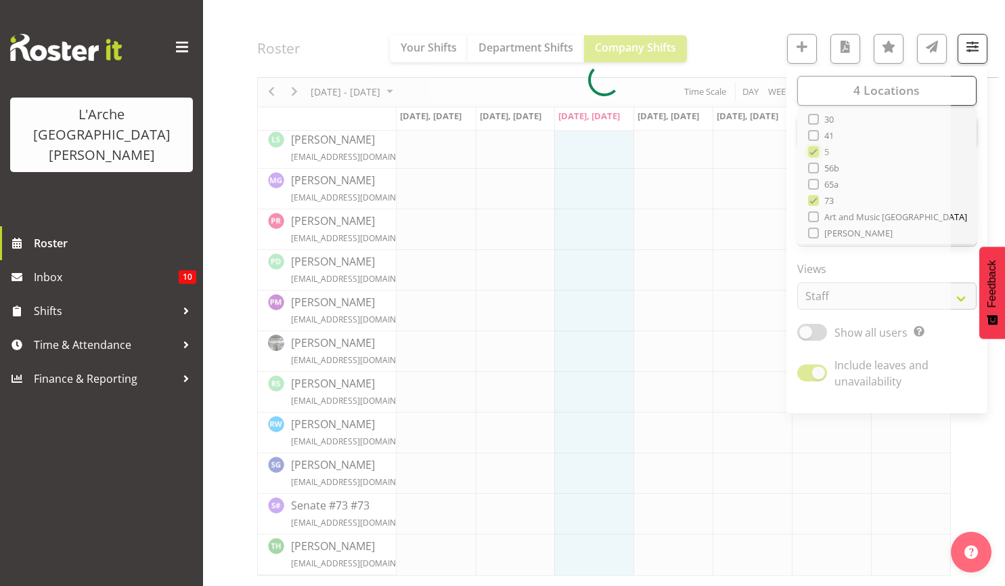
scroll to position [549, 0]
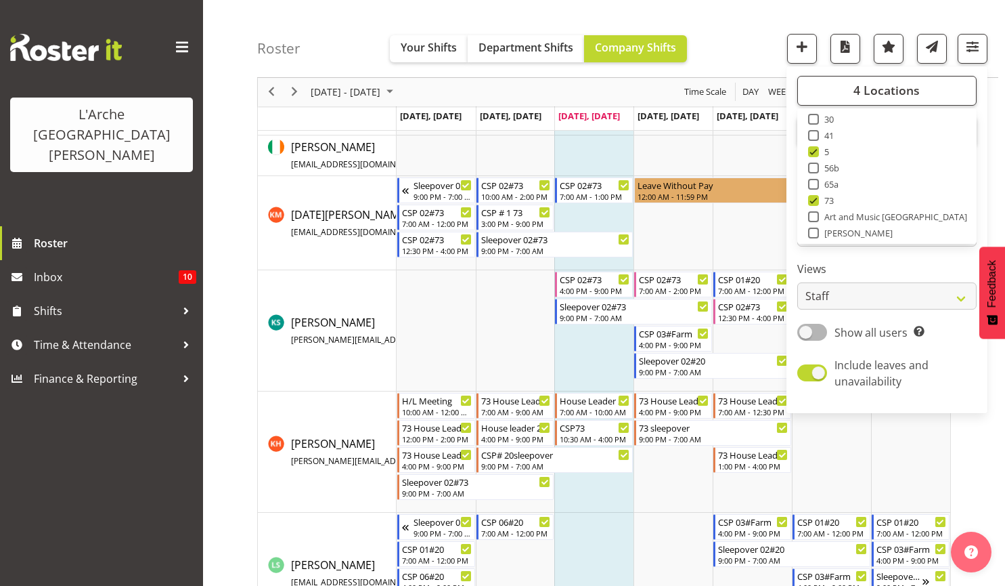
click at [815, 198] on span at bounding box center [813, 200] width 11 height 11
click at [815, 198] on input "73" at bounding box center [812, 200] width 9 height 9
checkbox input "false"
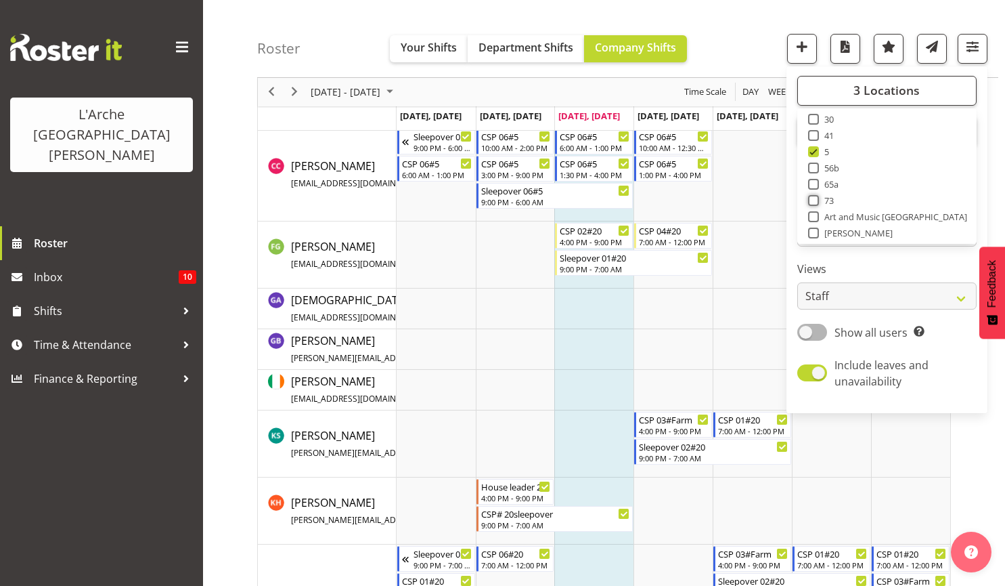
scroll to position [851, 0]
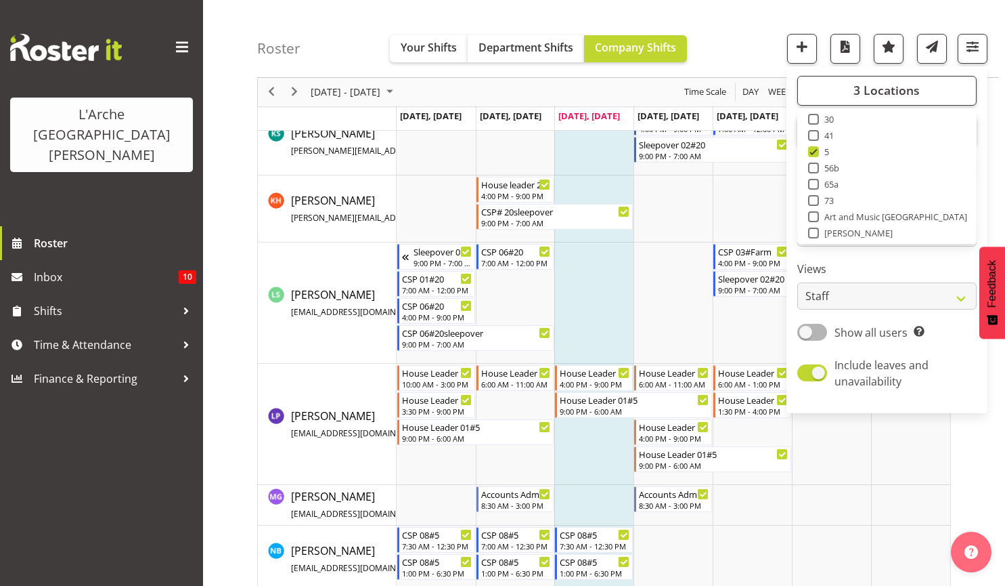
click at [751, 39] on div "Roster Your Shifts Department Shifts Company Shifts 3 Locations Clear 20 30 41 …" at bounding box center [627, 39] width 741 height 78
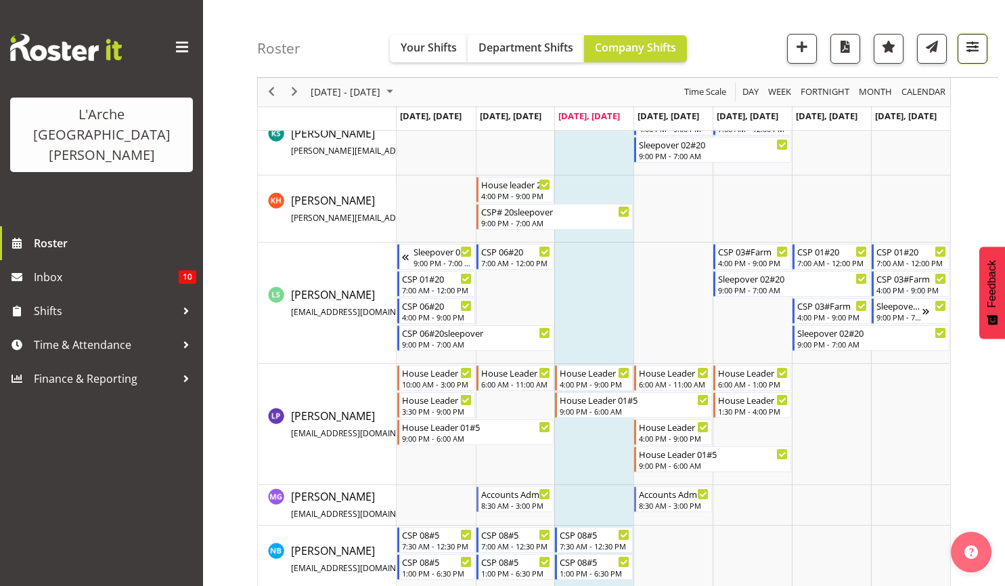
click at [970, 37] on button "button" at bounding box center [973, 49] width 30 height 30
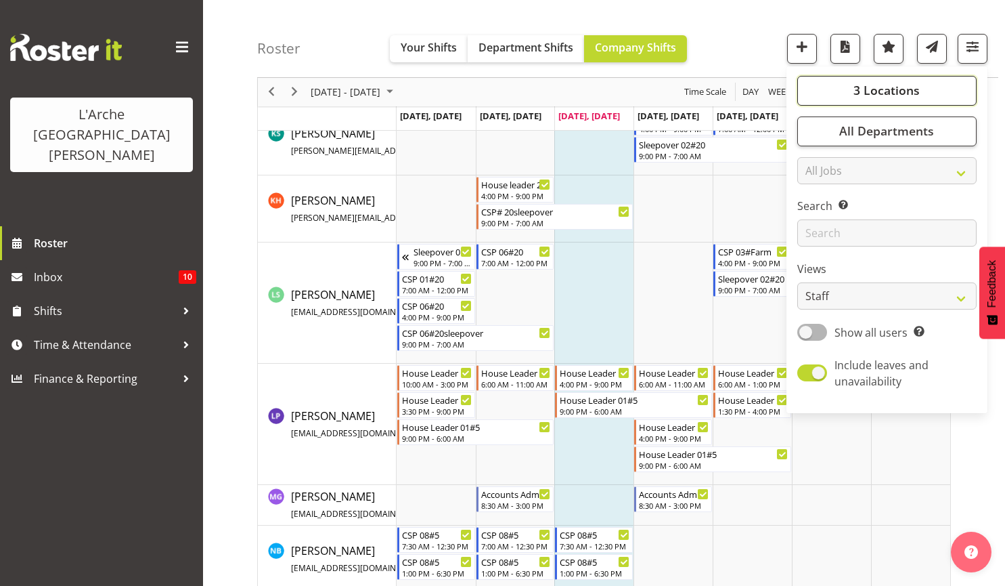
click at [870, 89] on span "3 Locations" at bounding box center [887, 91] width 66 height 16
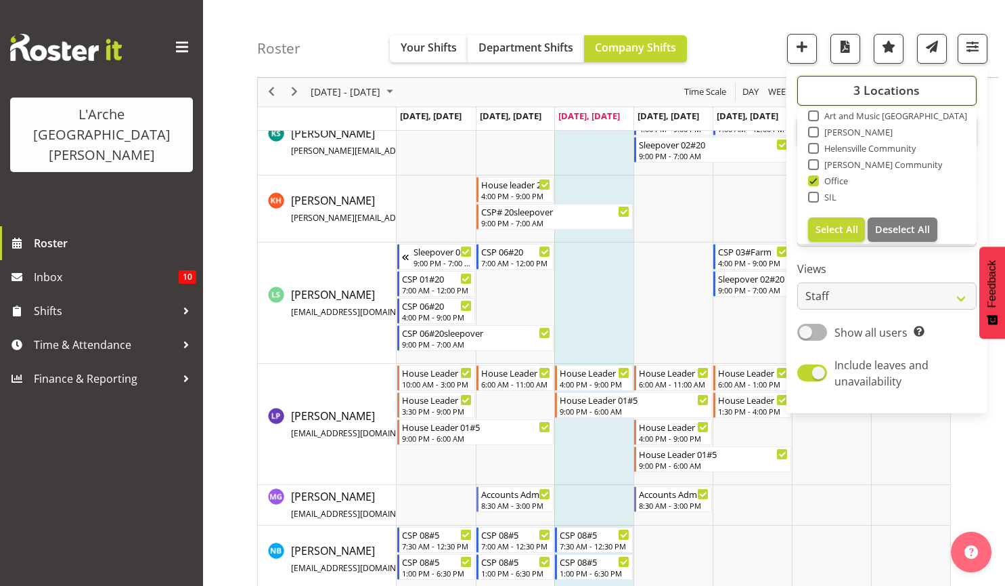
scroll to position [162, 0]
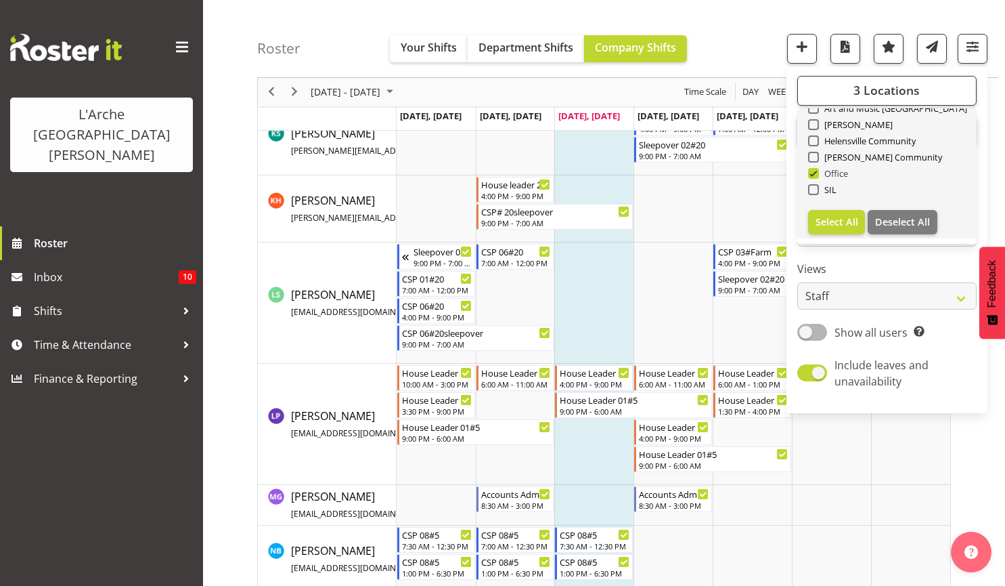
click at [815, 174] on span at bounding box center [813, 173] width 11 height 11
click at [815, 174] on input "Office" at bounding box center [812, 173] width 9 height 9
checkbox input "false"
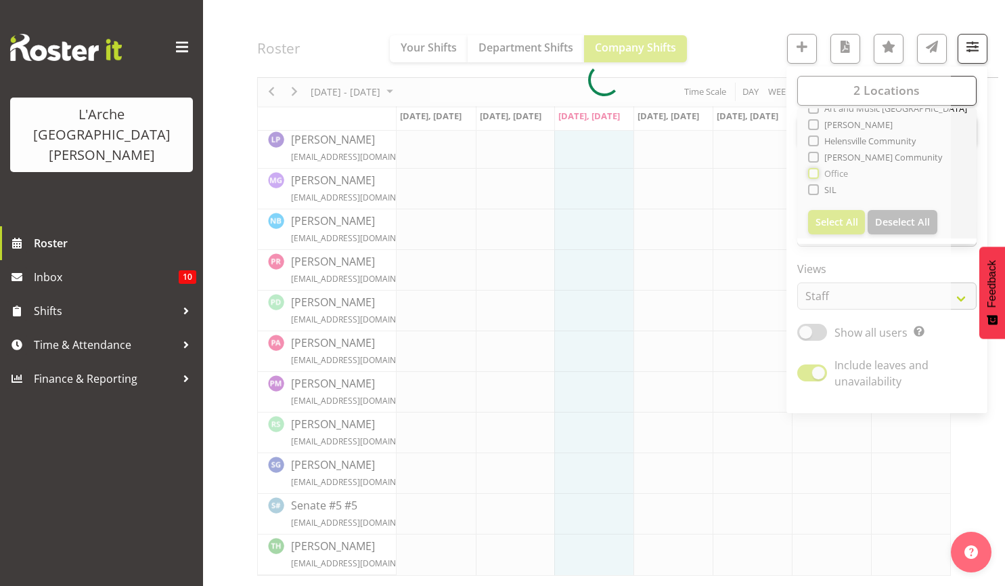
scroll to position [549, 0]
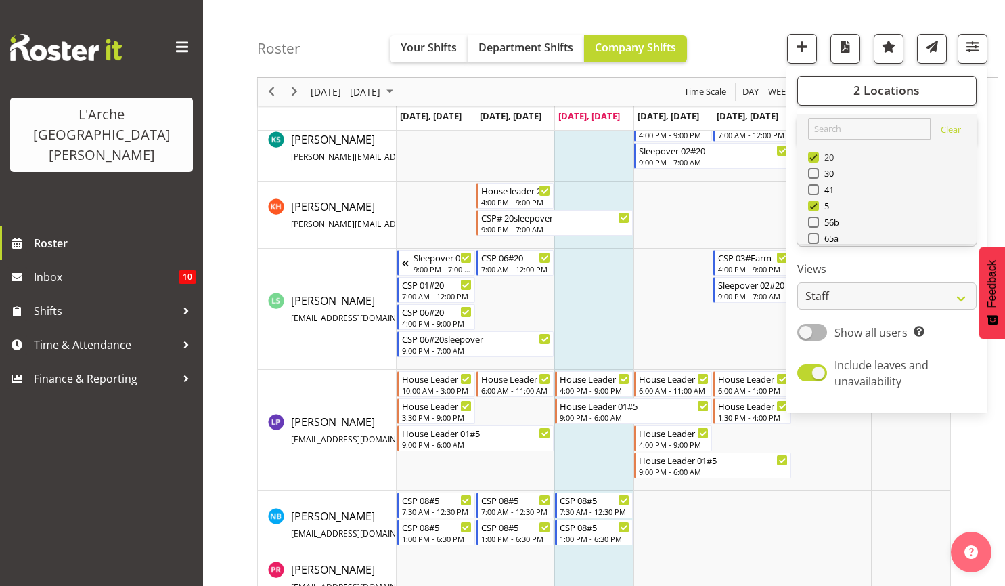
click at [816, 156] on span at bounding box center [813, 157] width 11 height 11
click at [816, 156] on input "20" at bounding box center [812, 157] width 9 height 9
checkbox input "false"
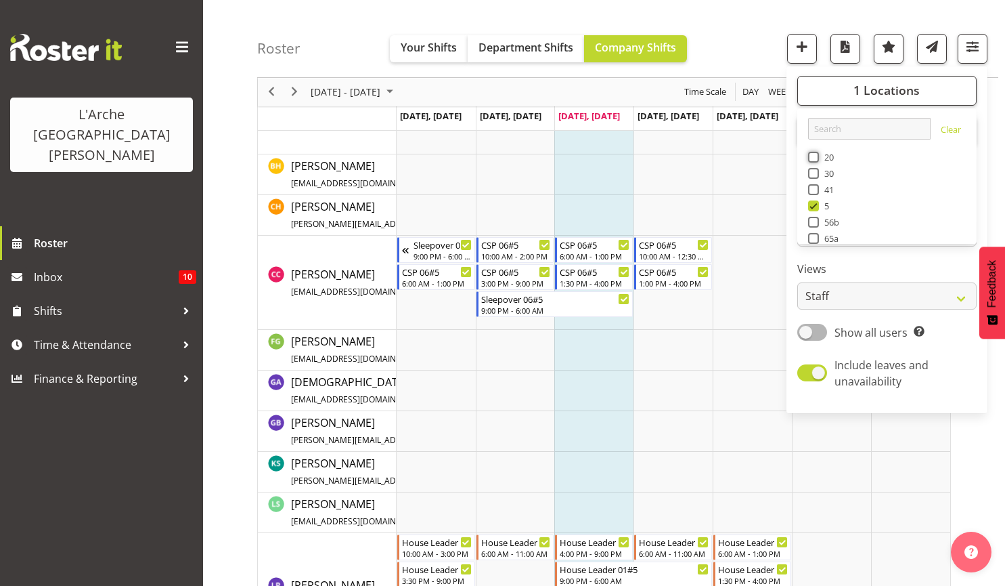
scroll to position [804, 0]
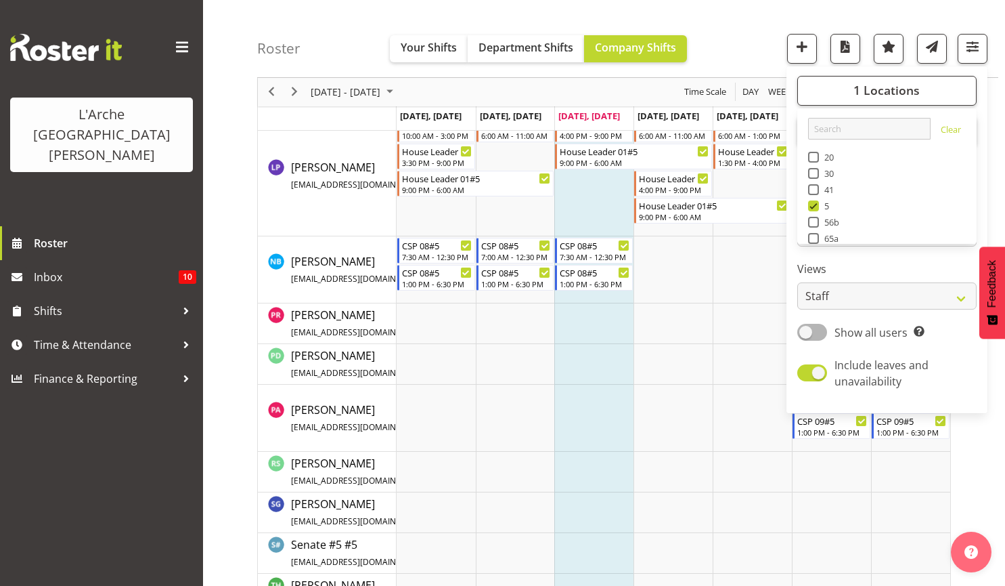
click at [727, 30] on div "Roster Your Shifts Department Shifts Company Shifts 1 Locations Clear 20 30 41 …" at bounding box center [627, 39] width 741 height 78
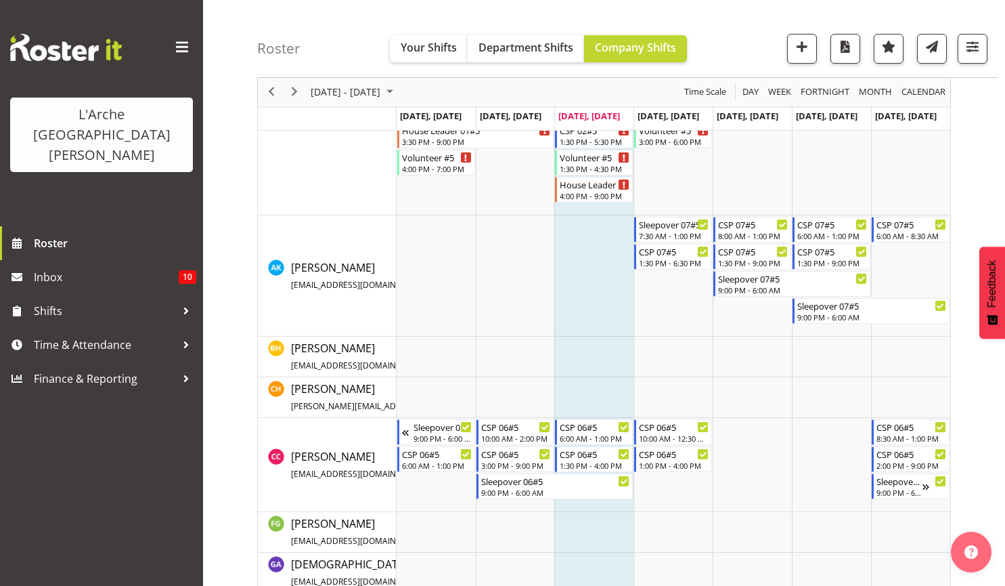
scroll to position [206, 0]
